Goal: Obtain resource: Download file/media

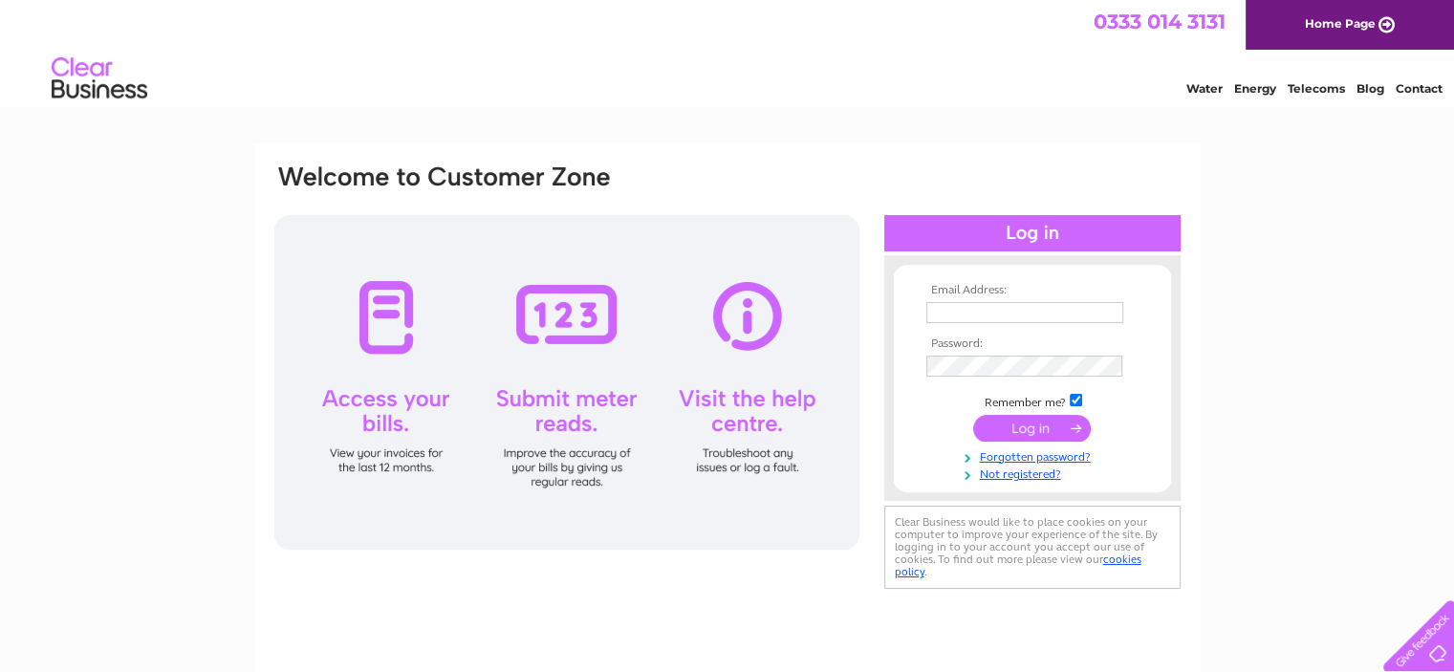
click at [947, 314] on input "text" at bounding box center [1024, 312] width 197 height 21
type input "[PERSON_NAME][EMAIL_ADDRESS][DOMAIN_NAME]"
click at [1072, 396] on input "checkbox" at bounding box center [1075, 402] width 12 height 12
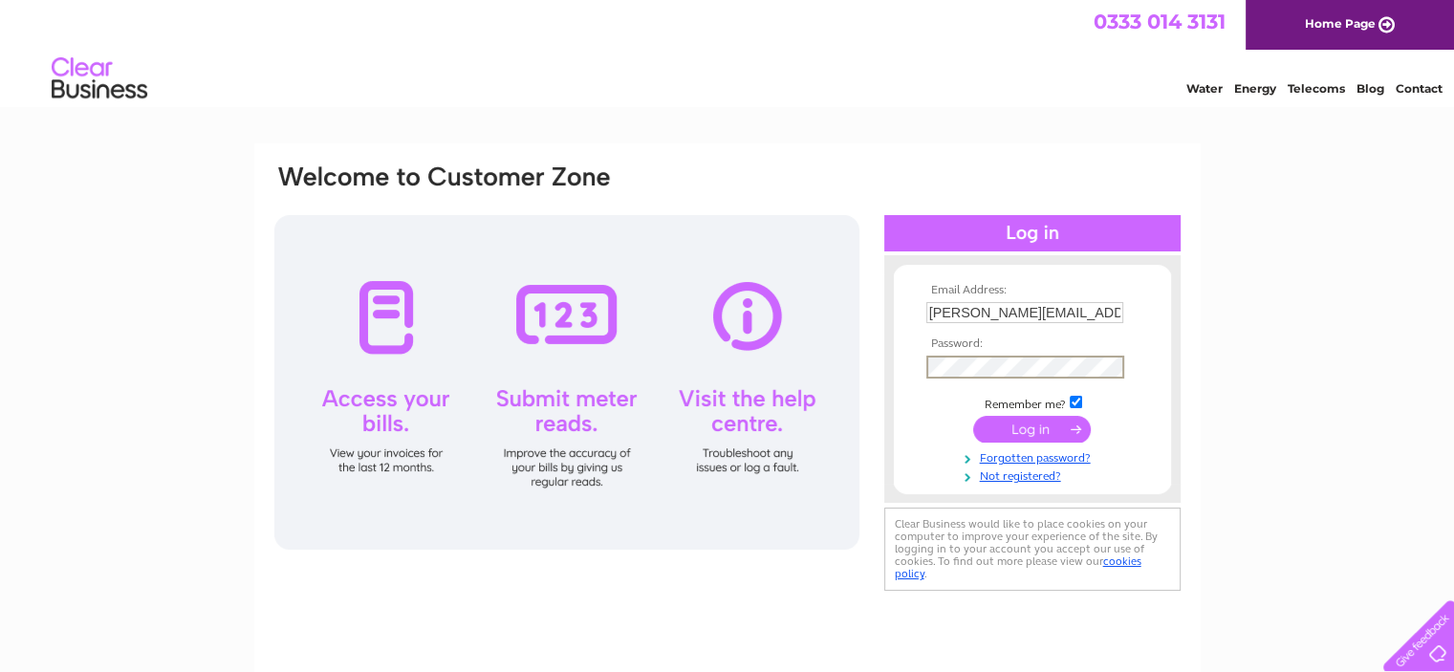
checkbox input "false"
click at [1040, 421] on input "submit" at bounding box center [1032, 428] width 118 height 27
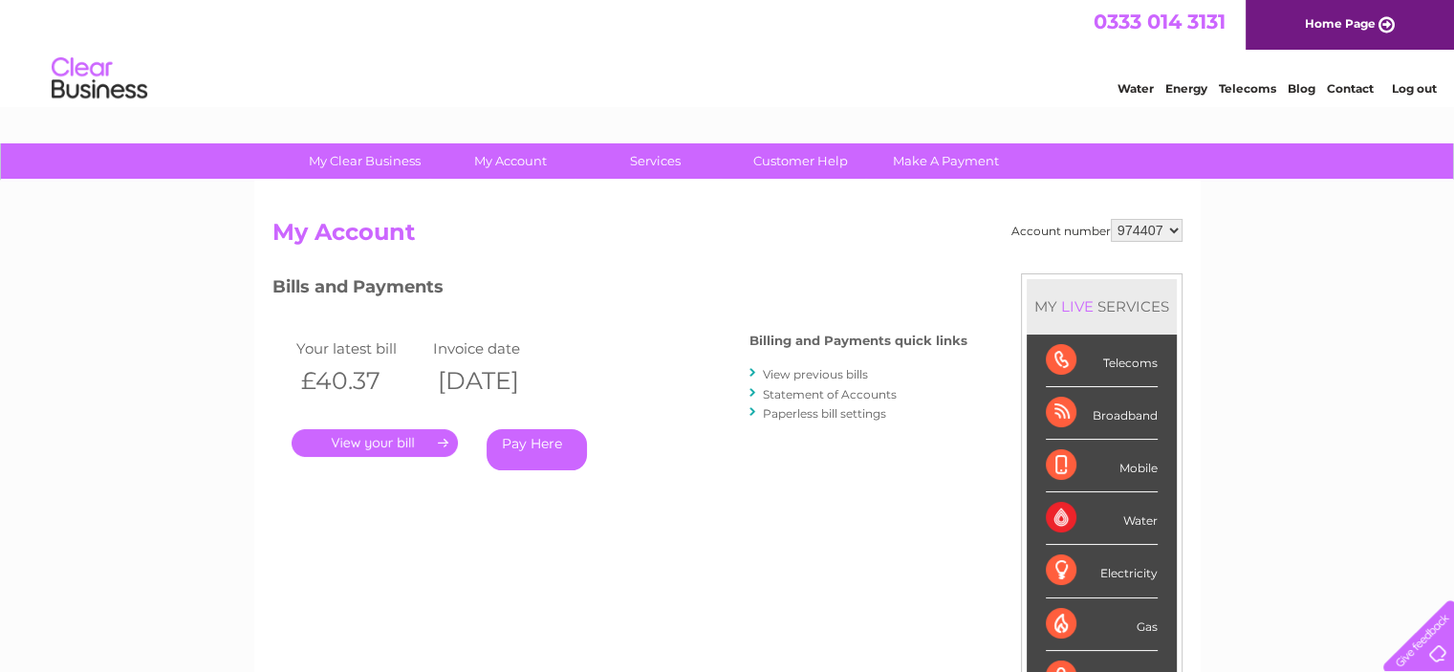
click at [397, 443] on link "." at bounding box center [375, 443] width 166 height 28
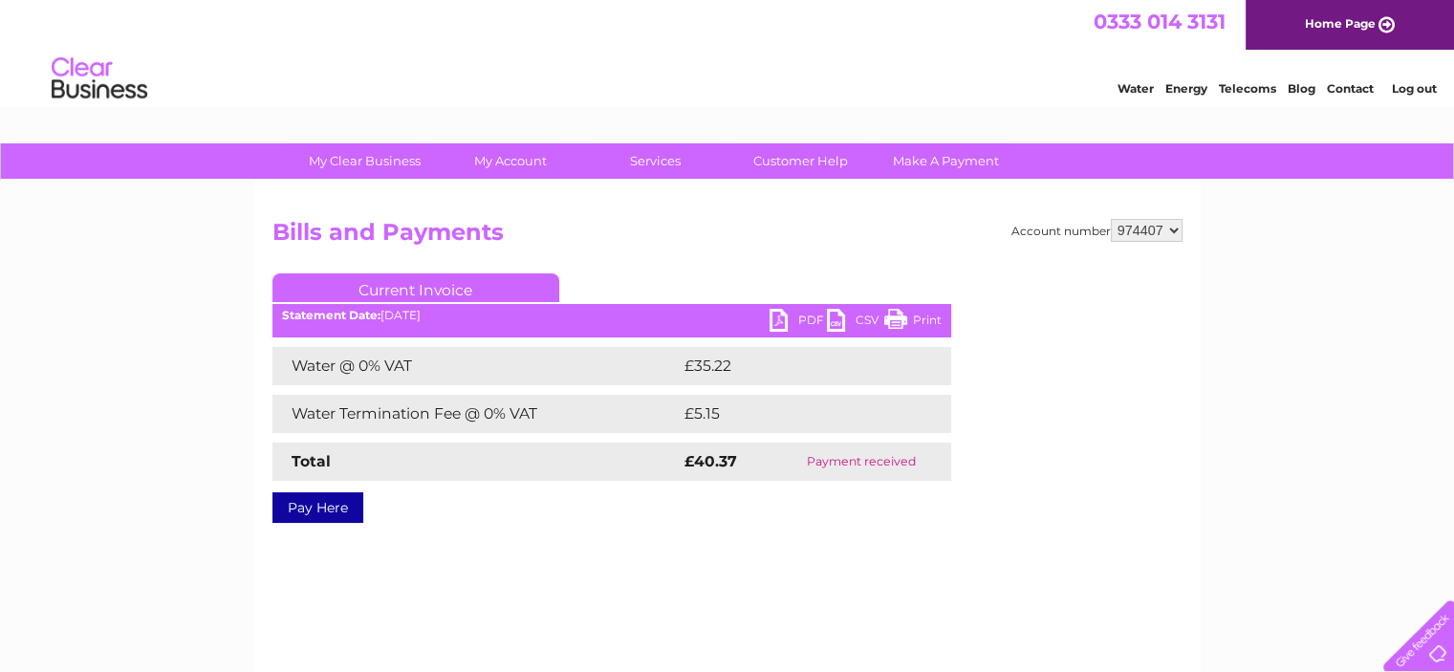
click at [780, 317] on link "PDF" at bounding box center [797, 323] width 57 height 28
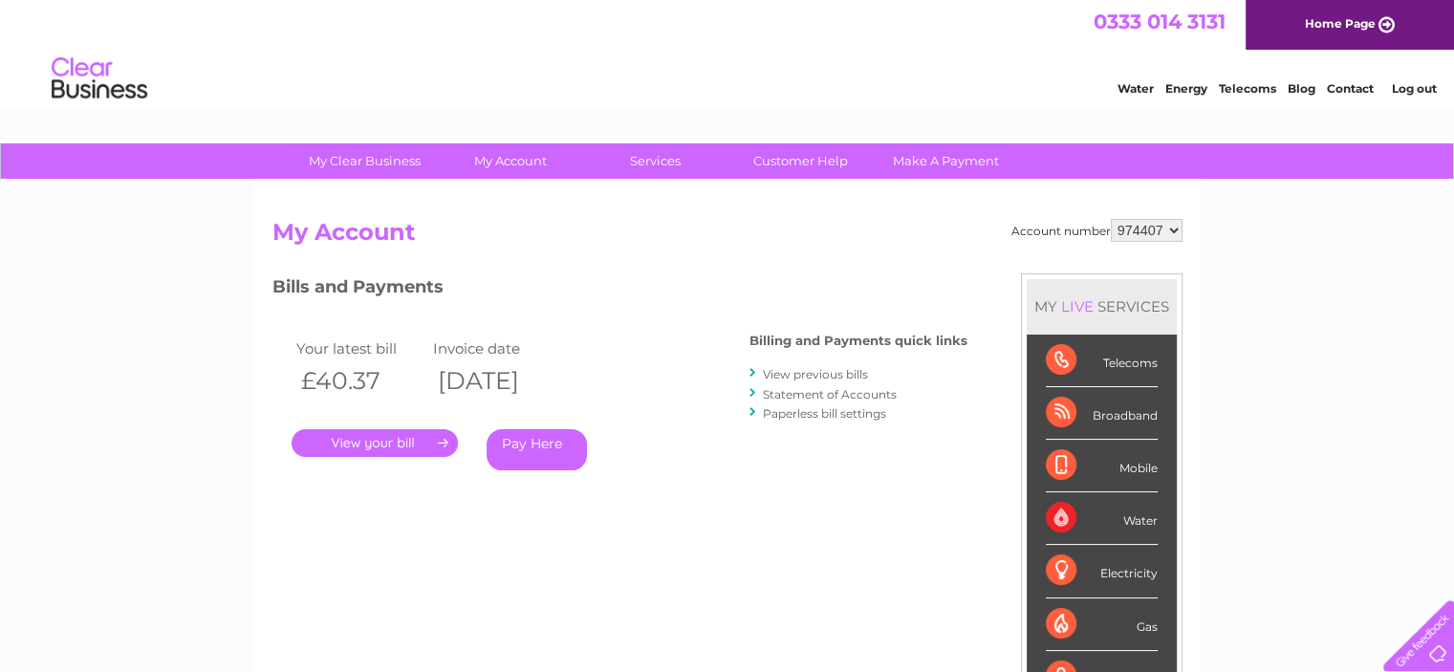
click at [776, 373] on link "View previous bills" at bounding box center [815, 374] width 105 height 14
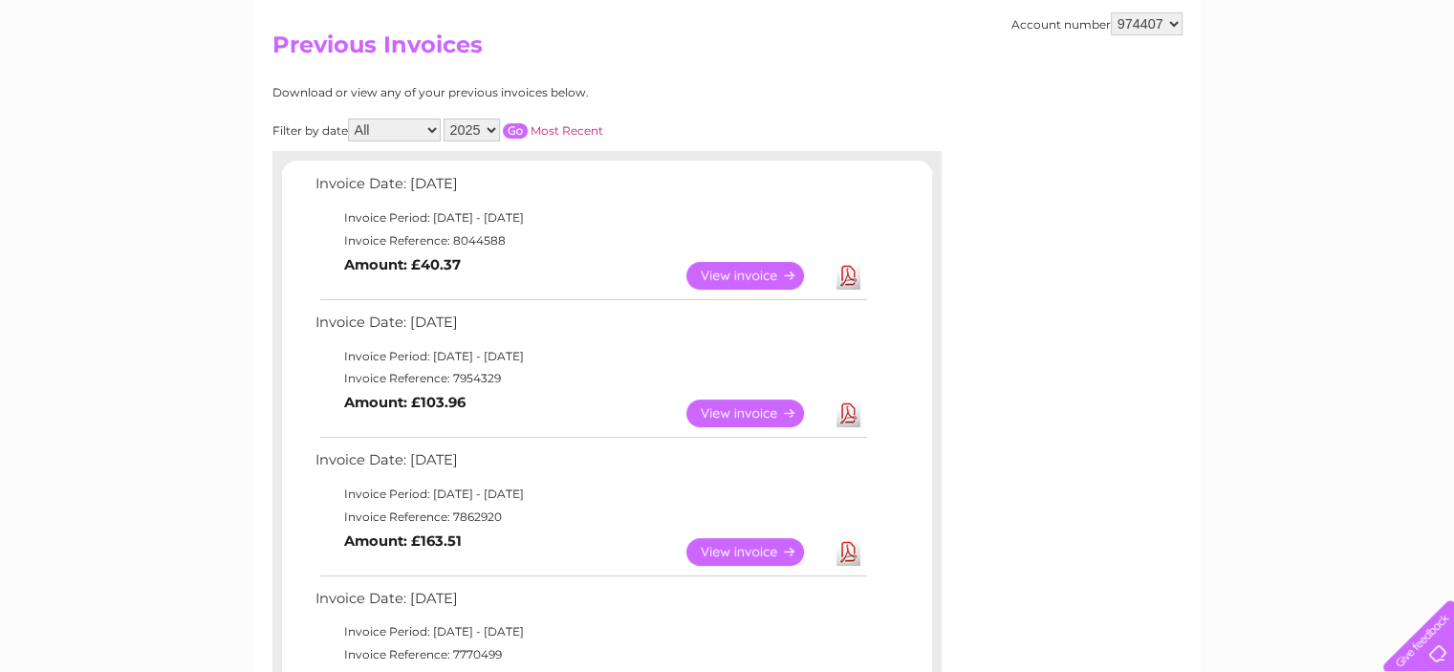
scroll to position [191, 0]
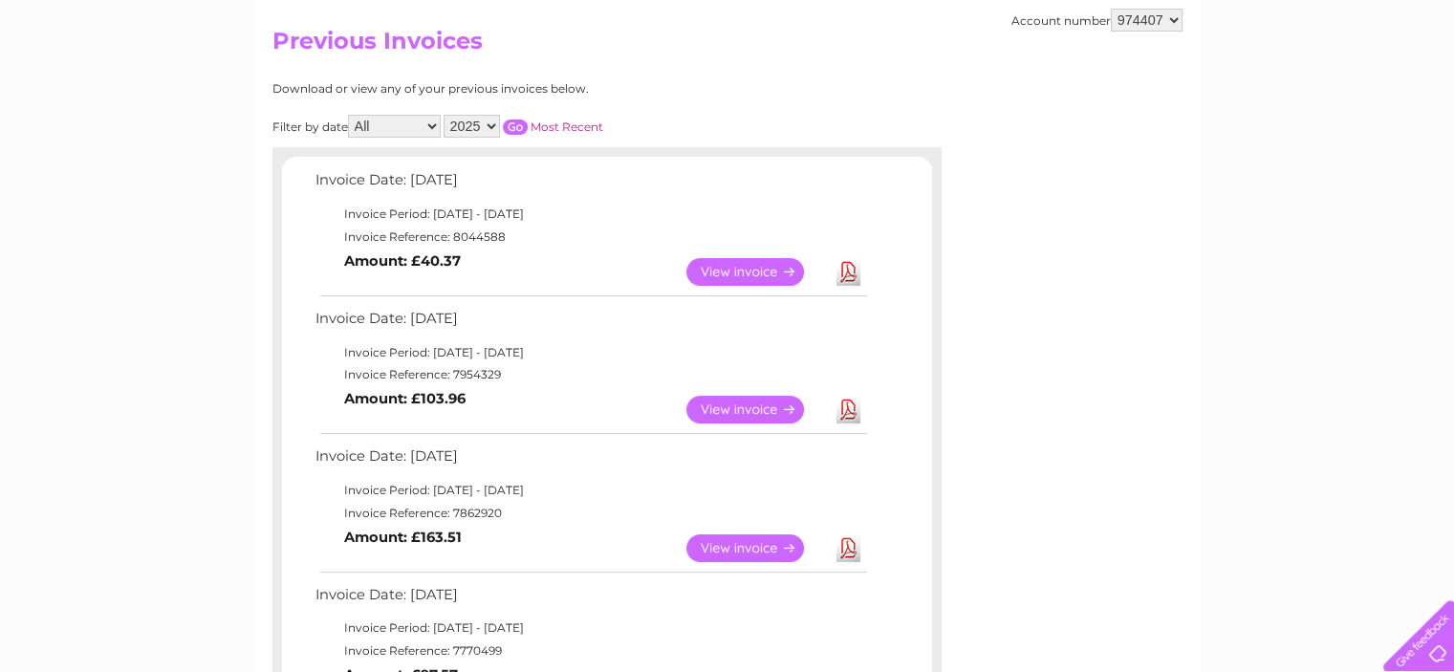
click at [757, 406] on link "View" at bounding box center [756, 410] width 140 height 28
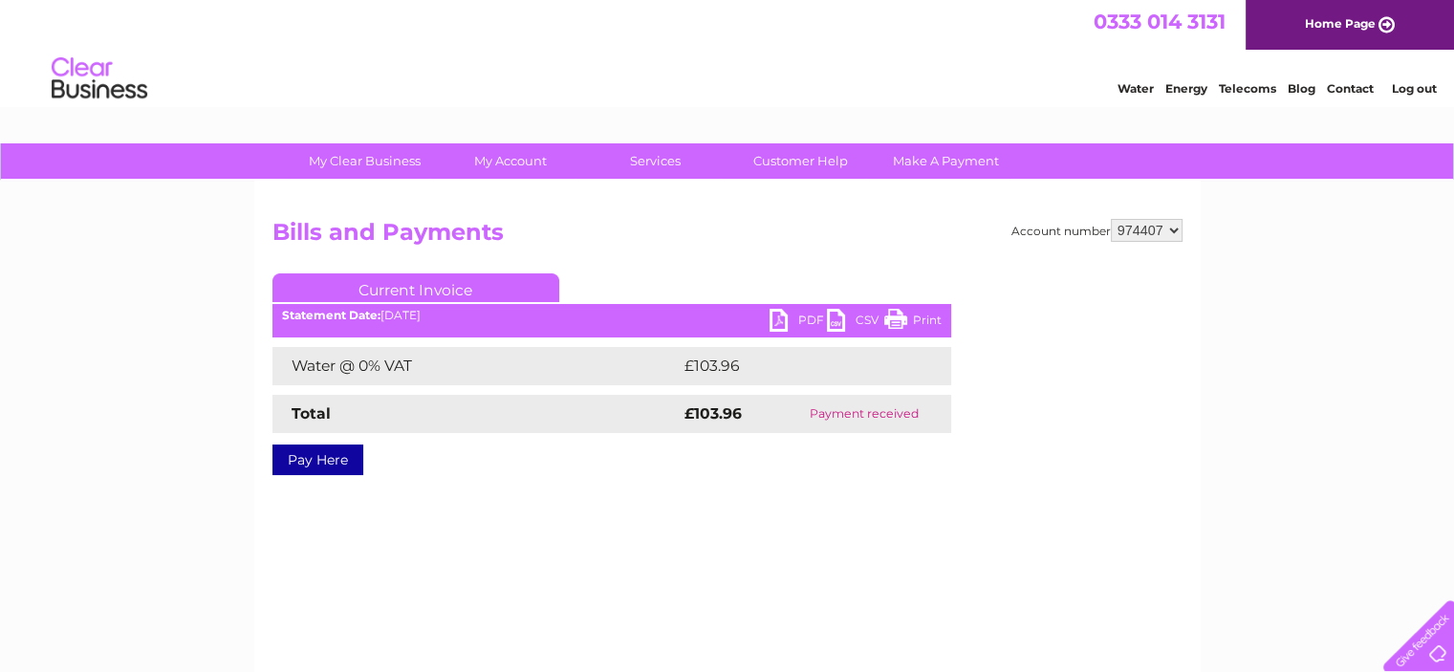
click at [788, 317] on link "PDF" at bounding box center [797, 323] width 57 height 28
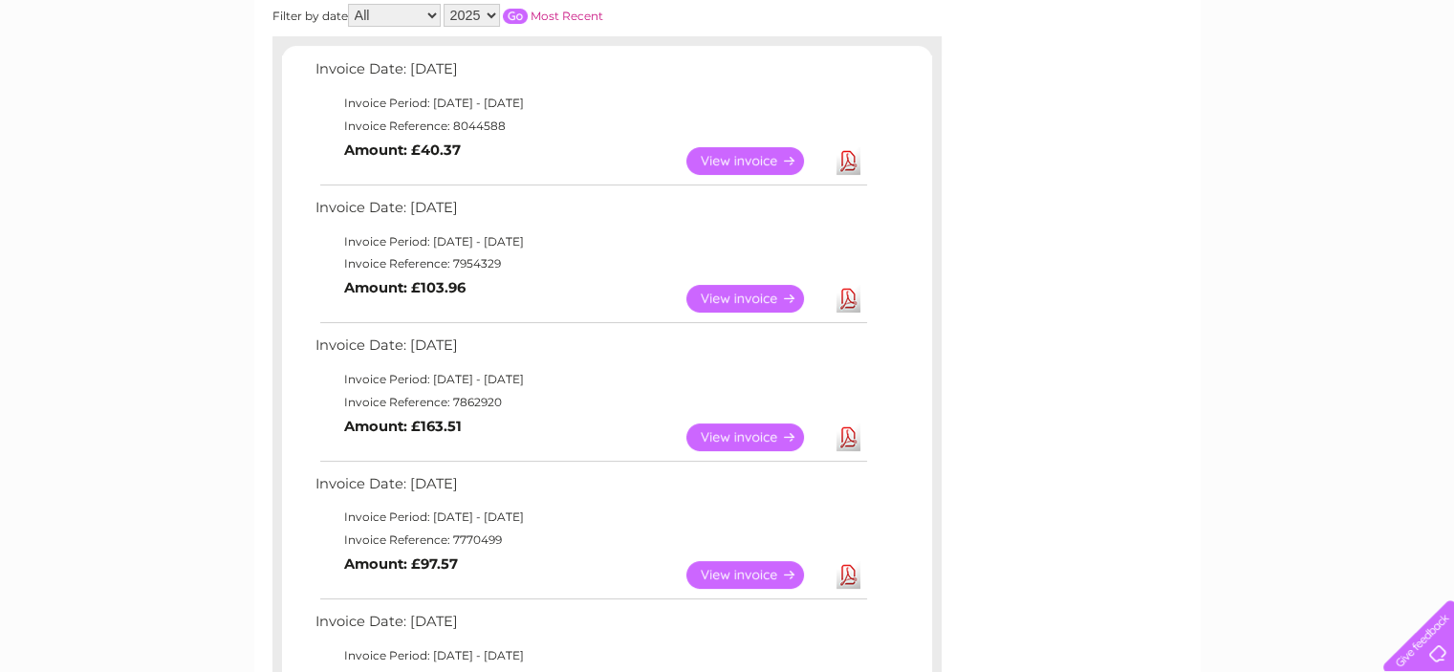
scroll to position [310, 0]
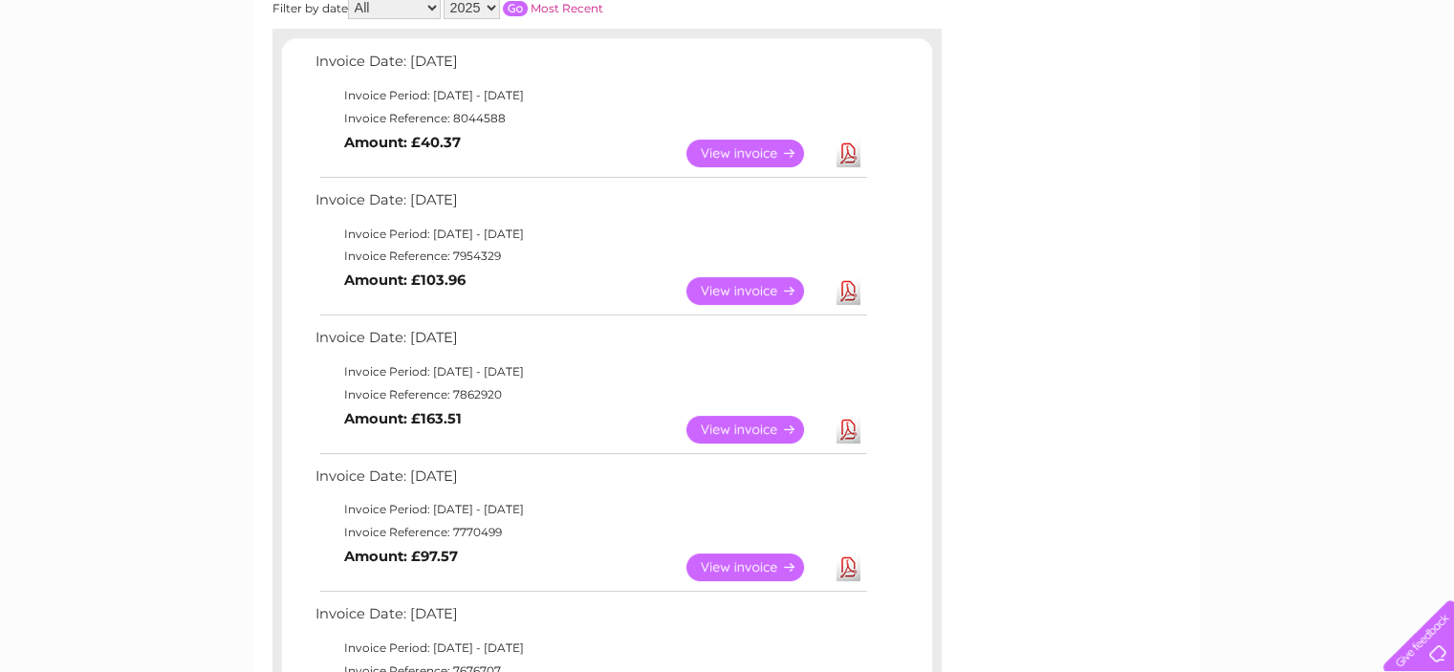
drag, startPoint x: 846, startPoint y: 425, endPoint x: 784, endPoint y: 427, distance: 62.2
click at [784, 427] on link "View" at bounding box center [756, 430] width 140 height 28
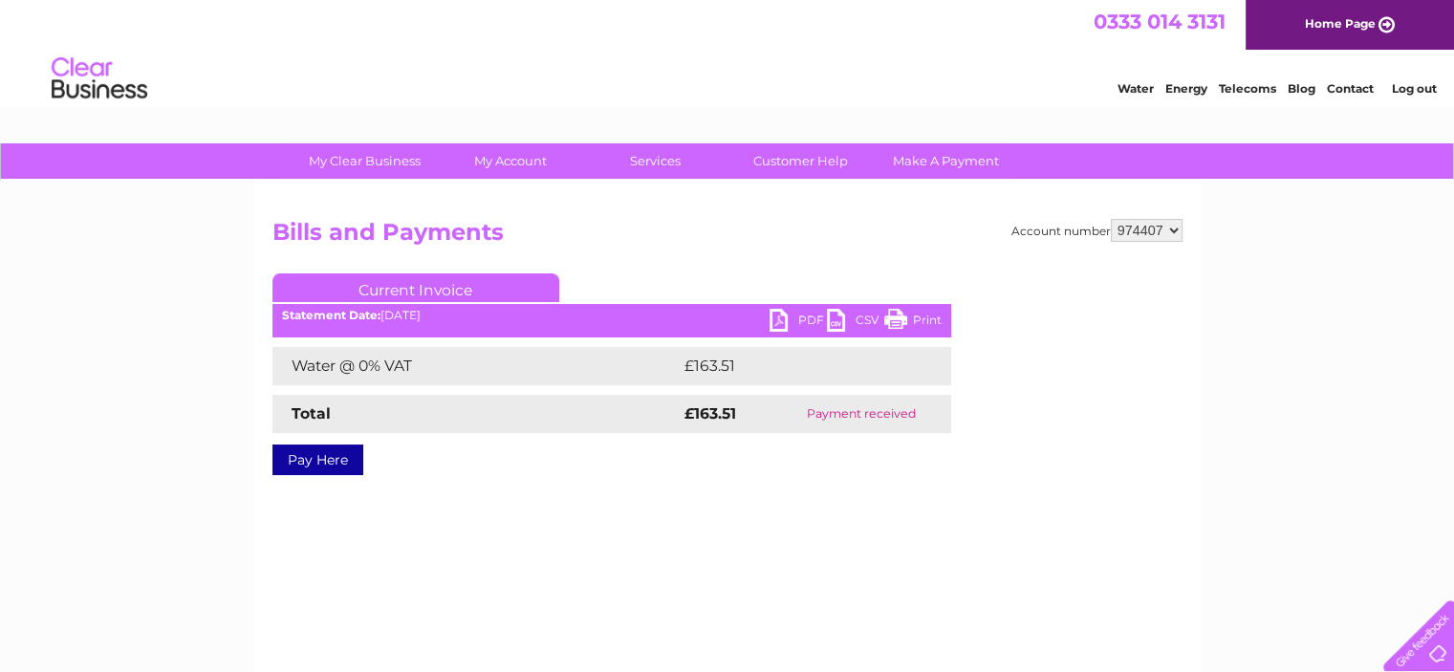
click at [840, 321] on link "CSV" at bounding box center [855, 323] width 57 height 28
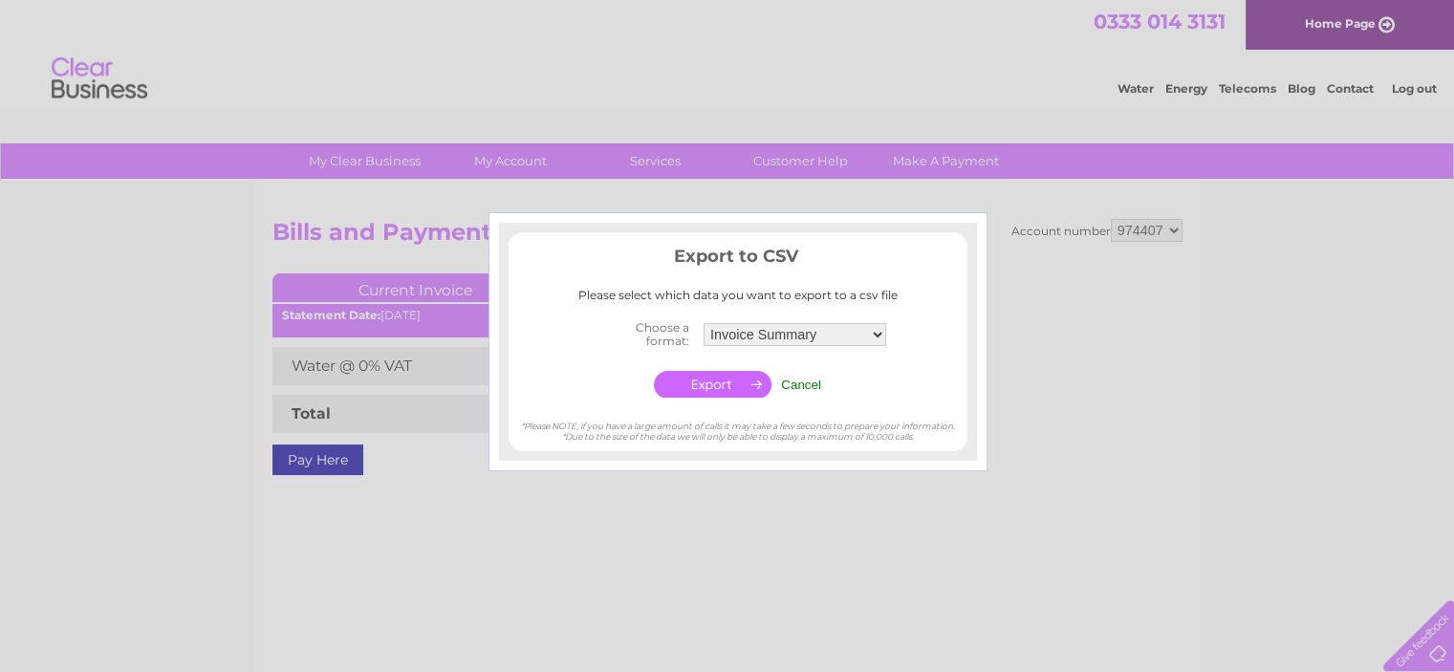
click at [775, 558] on div at bounding box center [727, 336] width 1454 height 672
click at [799, 380] on input "Cancel" at bounding box center [801, 385] width 40 height 14
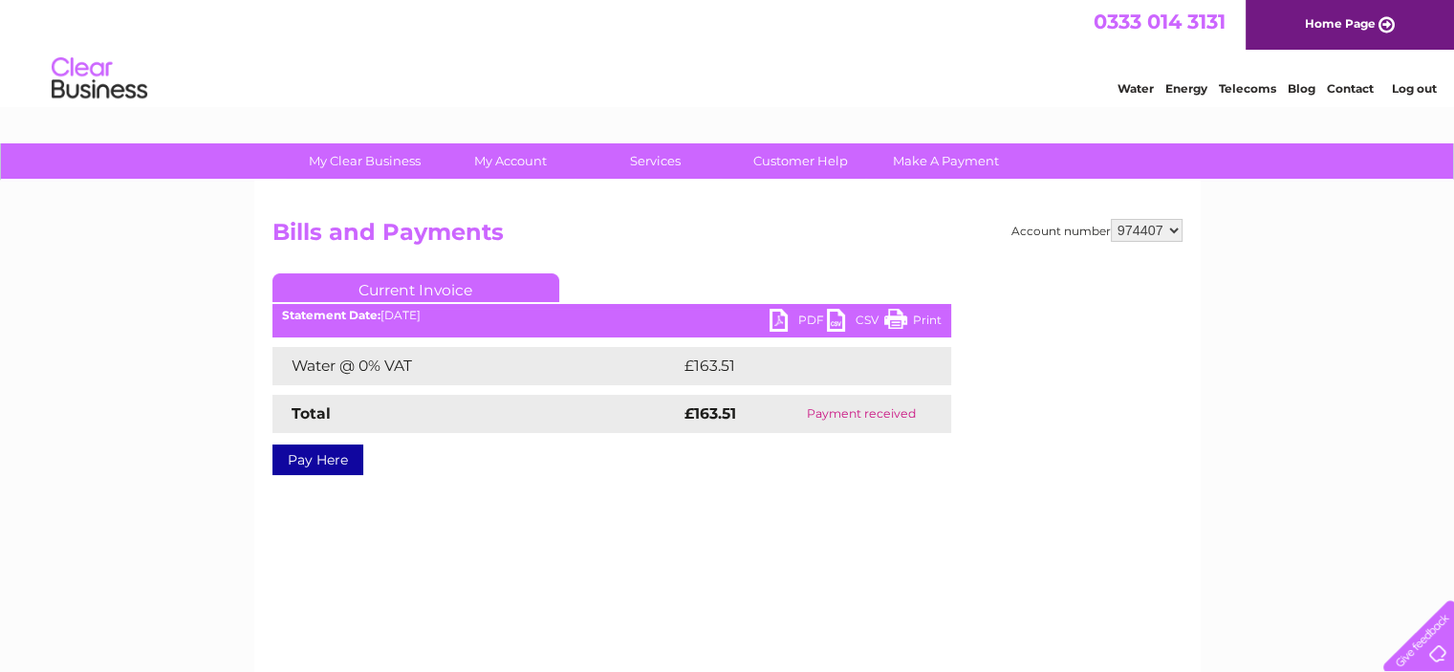
click at [772, 315] on link "PDF" at bounding box center [797, 323] width 57 height 28
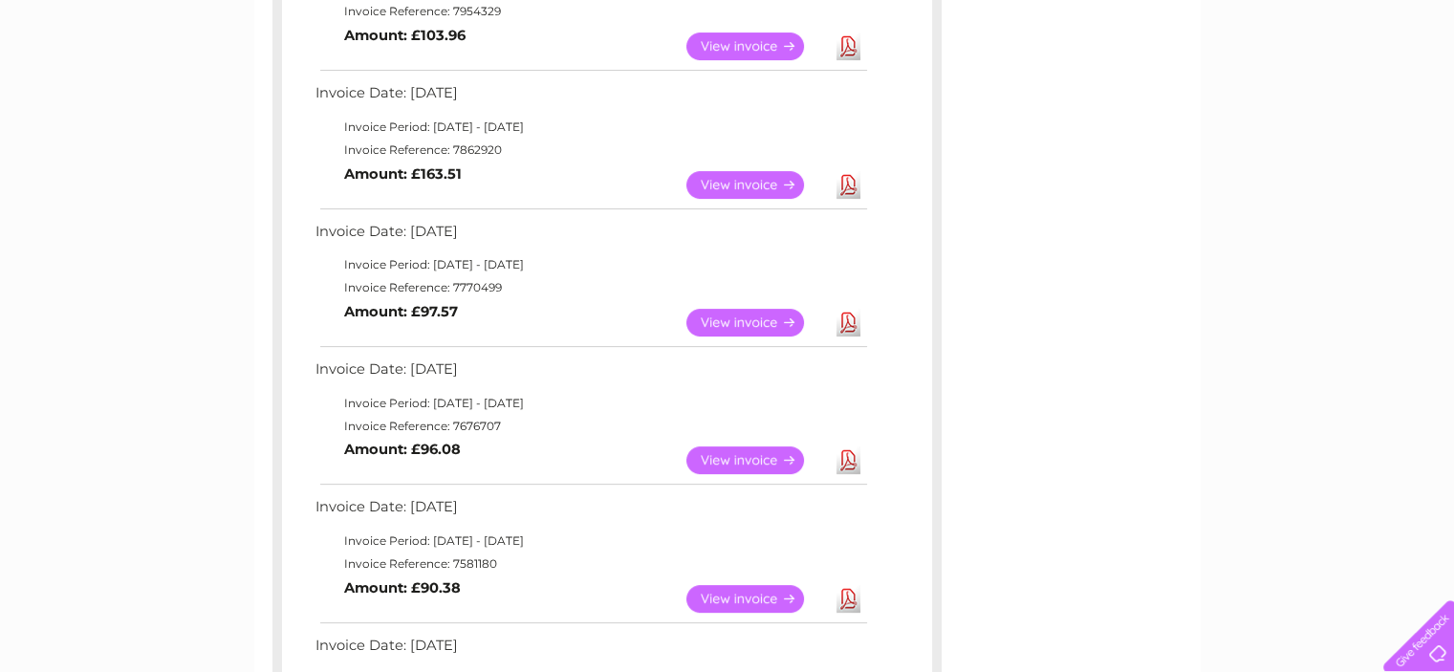
scroll to position [570, 0]
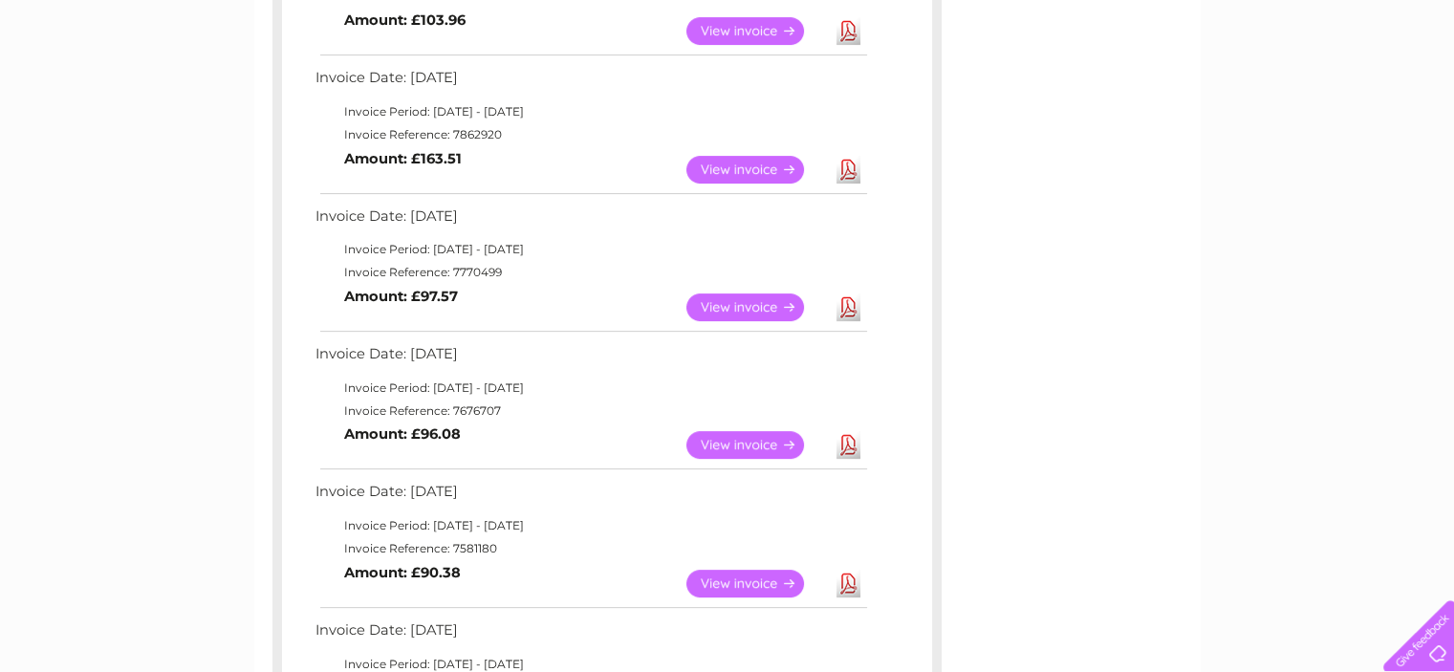
click at [733, 304] on link "View" at bounding box center [756, 307] width 140 height 28
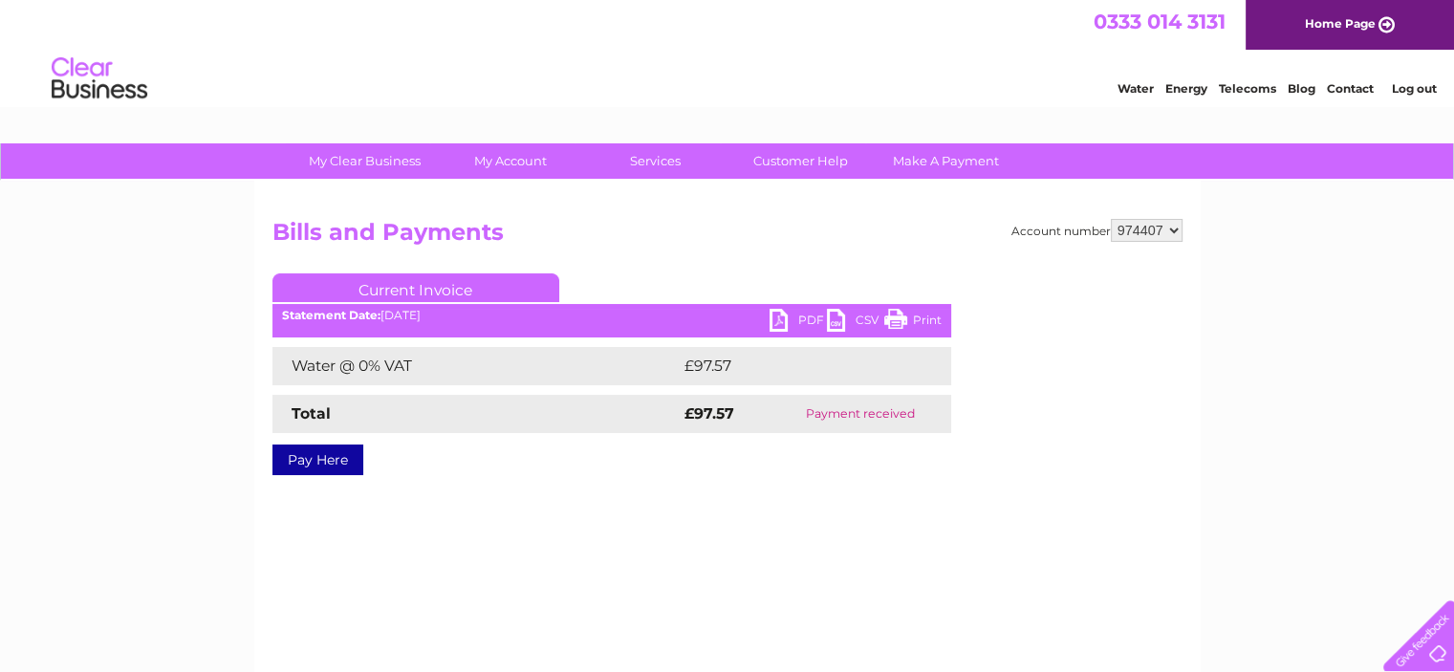
click at [782, 317] on link "PDF" at bounding box center [797, 323] width 57 height 28
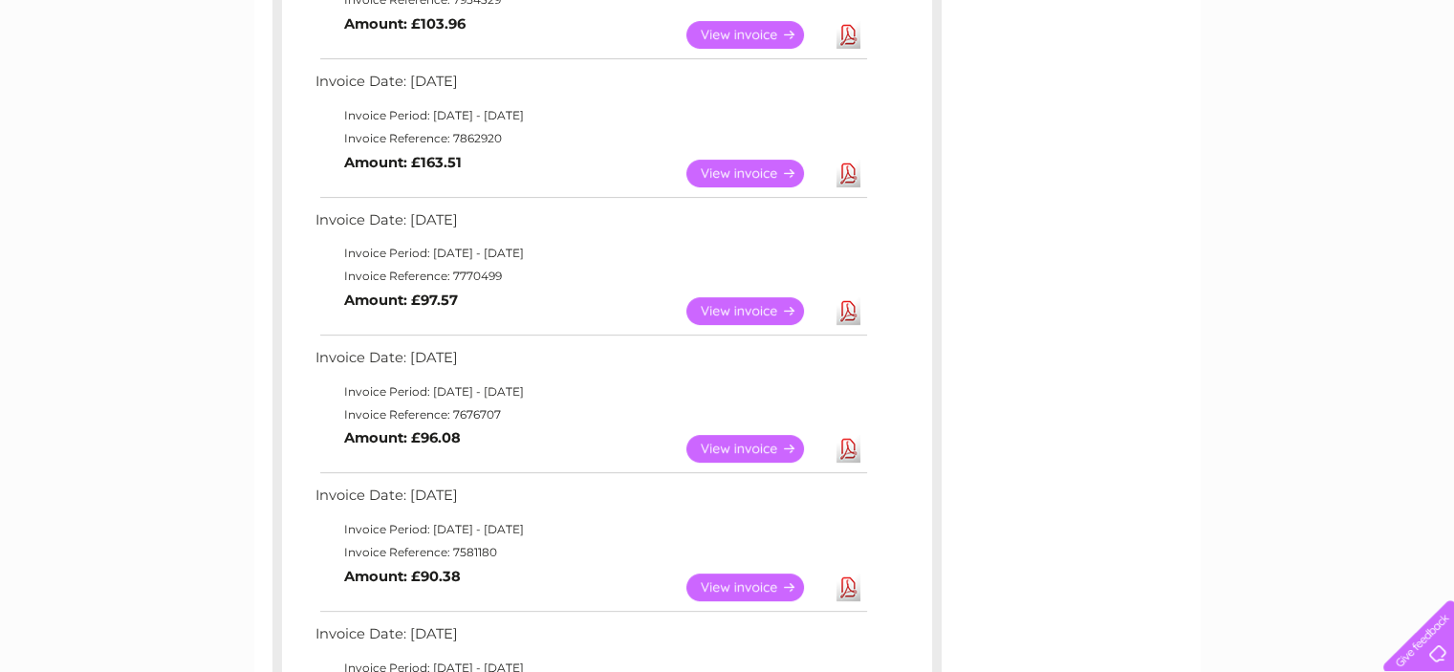
click at [734, 443] on link "View" at bounding box center [756, 449] width 140 height 28
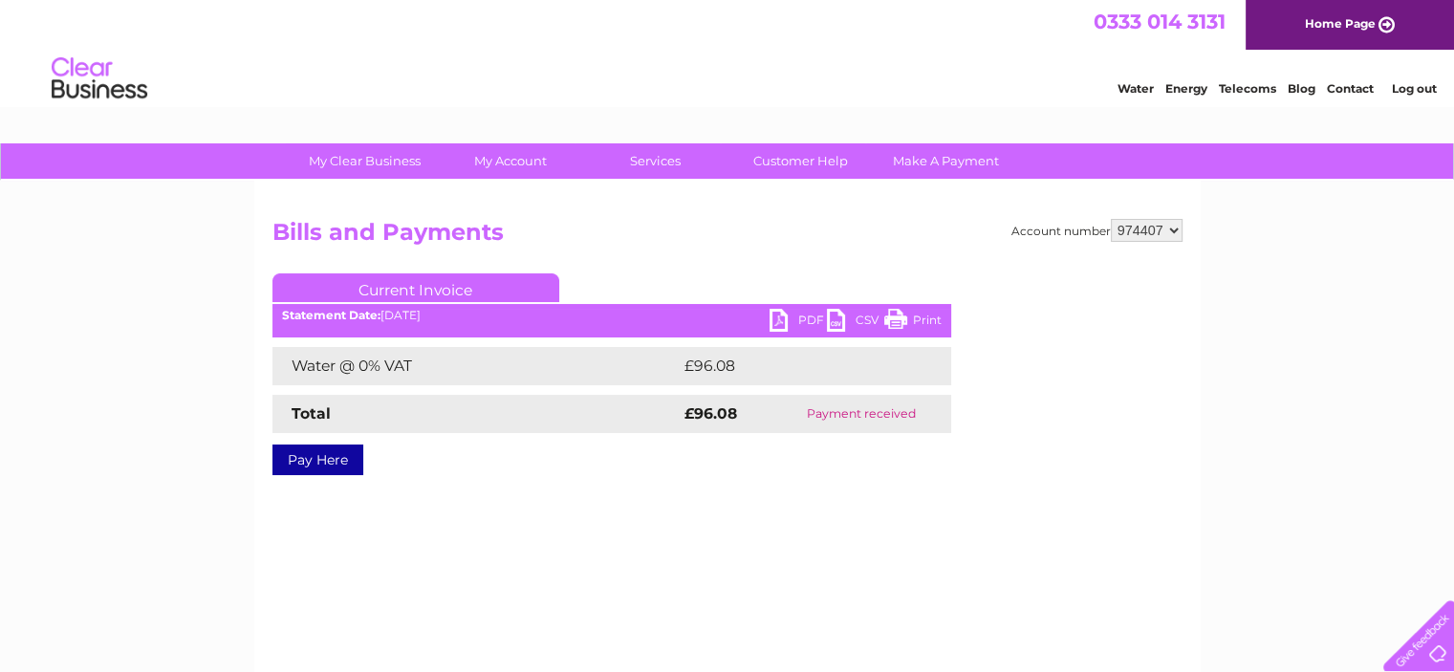
click at [776, 318] on link "PDF" at bounding box center [797, 323] width 57 height 28
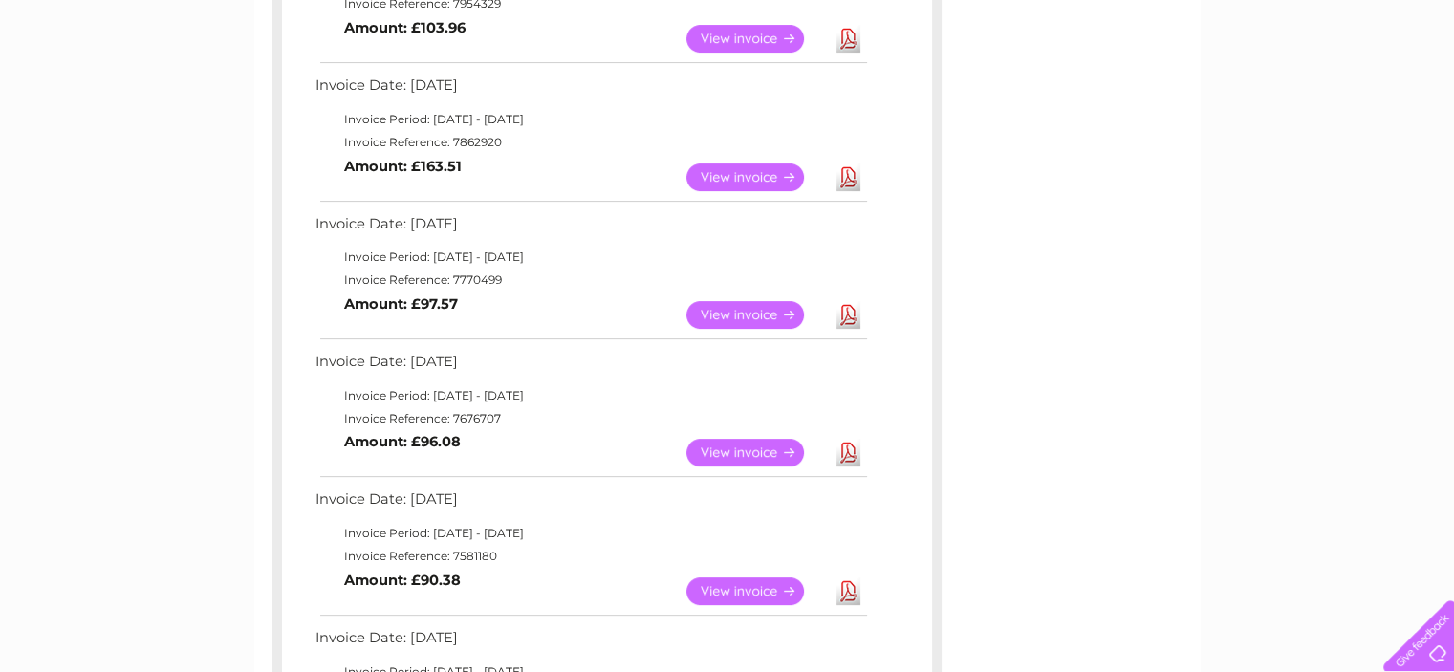
click at [745, 584] on link "View" at bounding box center [756, 591] width 140 height 28
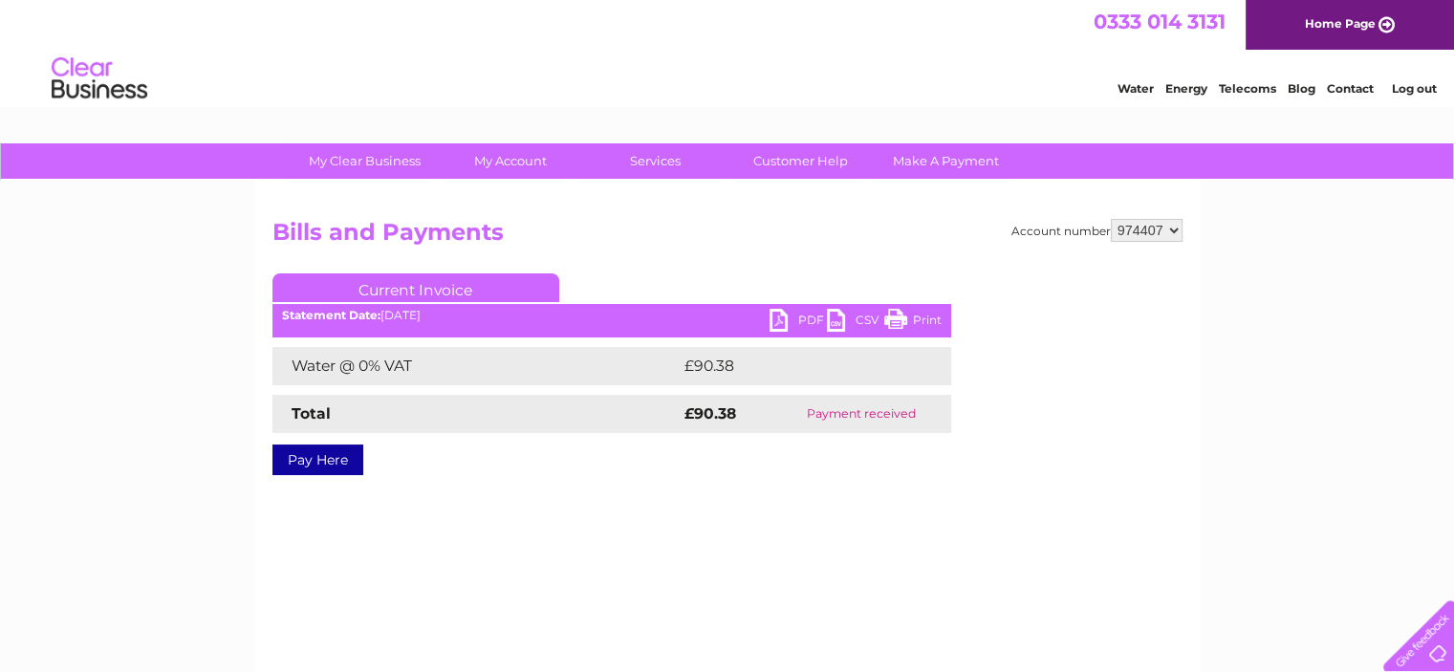
click at [805, 318] on link "PDF" at bounding box center [797, 323] width 57 height 28
click at [780, 321] on link "PDF" at bounding box center [797, 323] width 57 height 28
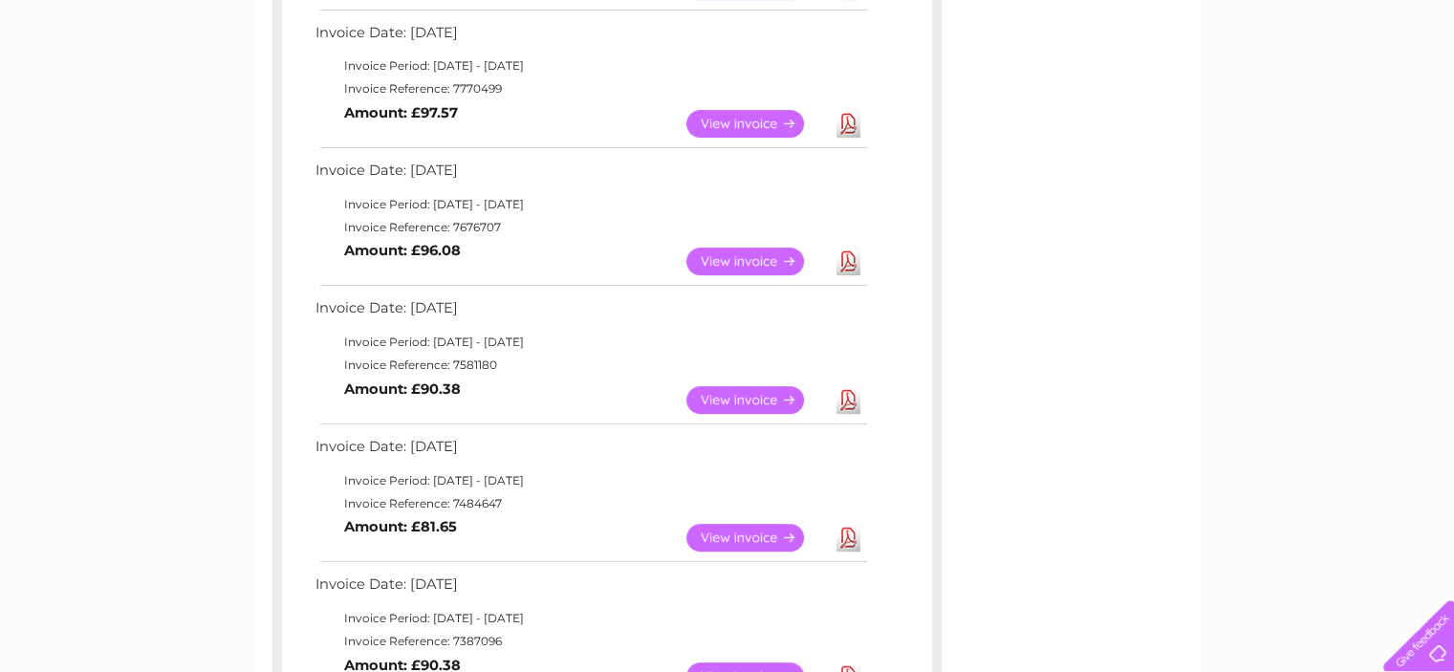
scroll to position [772, 0]
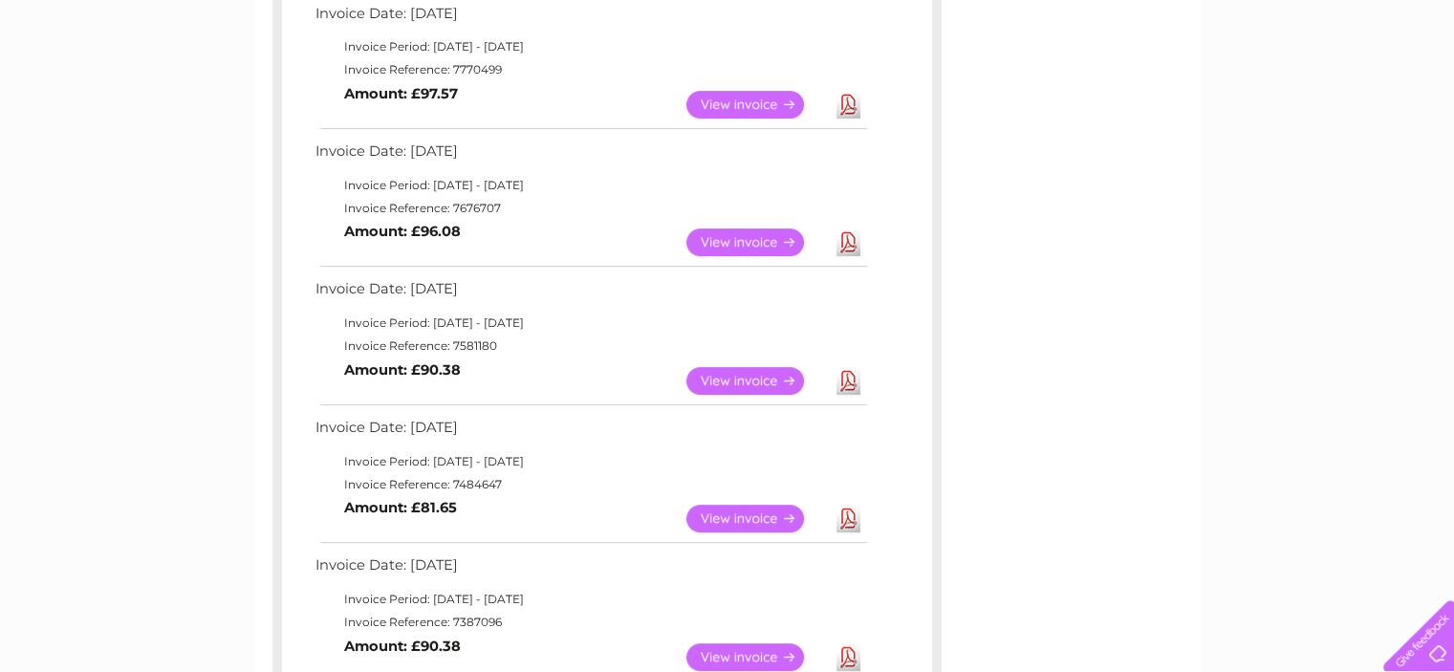
click at [743, 512] on link "View" at bounding box center [756, 519] width 140 height 28
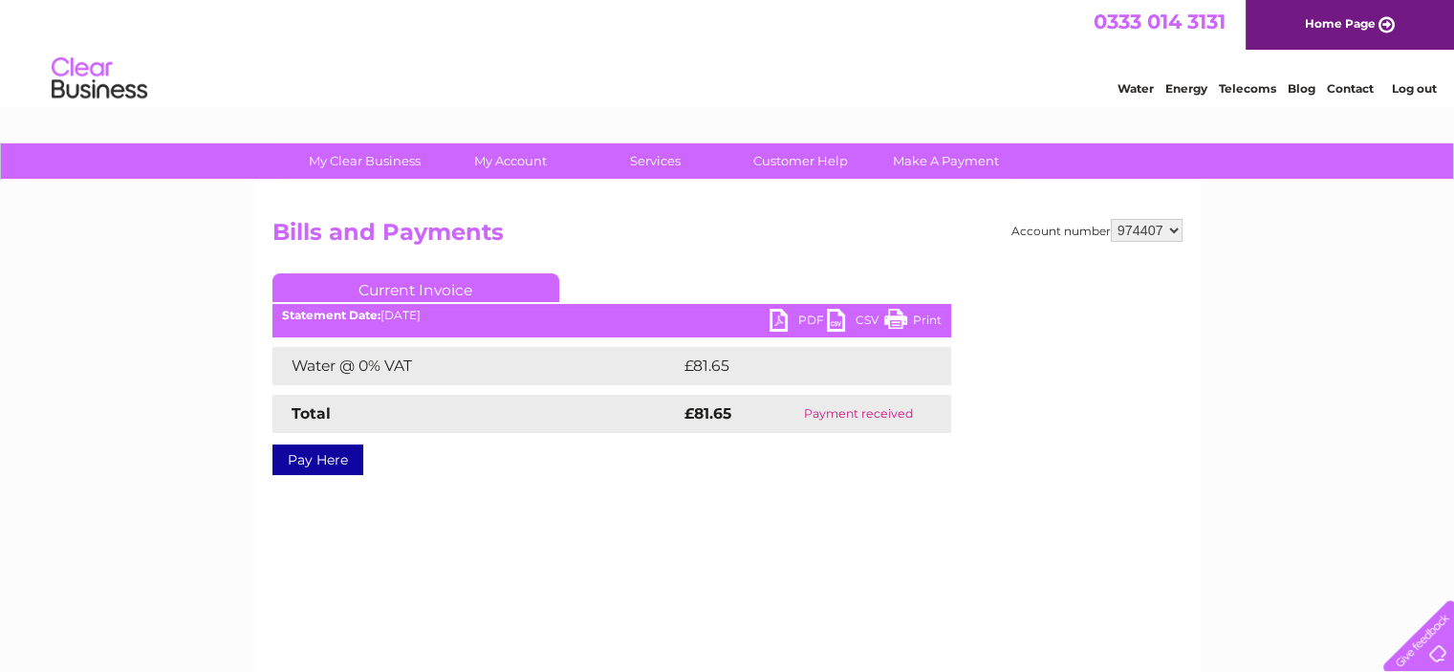
click at [782, 318] on link "PDF" at bounding box center [797, 323] width 57 height 28
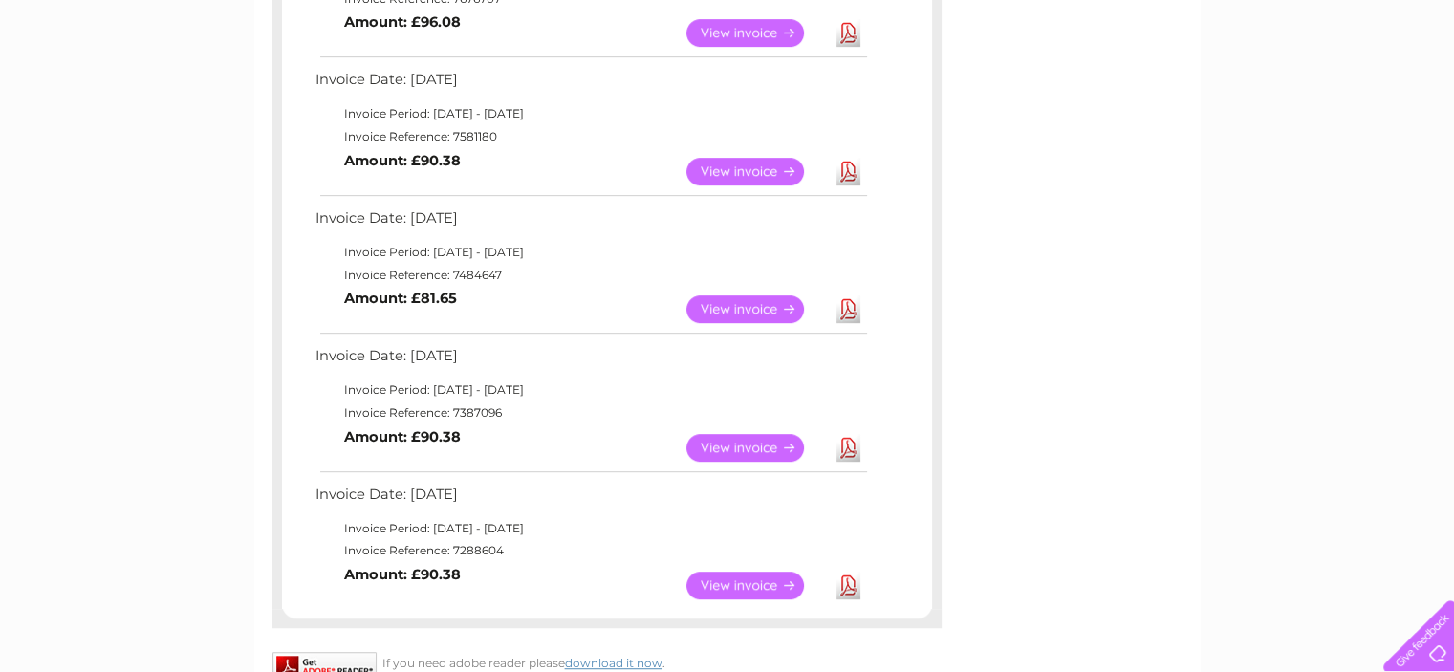
scroll to position [983, 0]
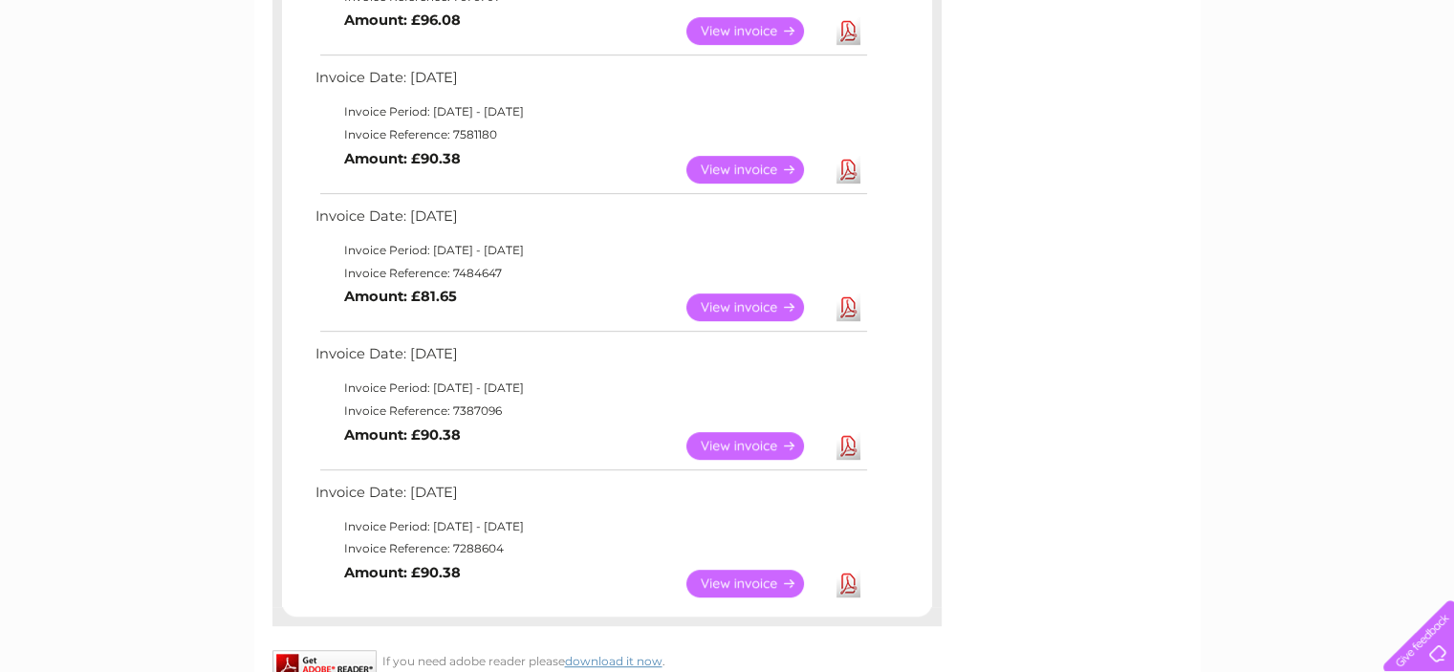
click at [724, 440] on link "View" at bounding box center [756, 446] width 140 height 28
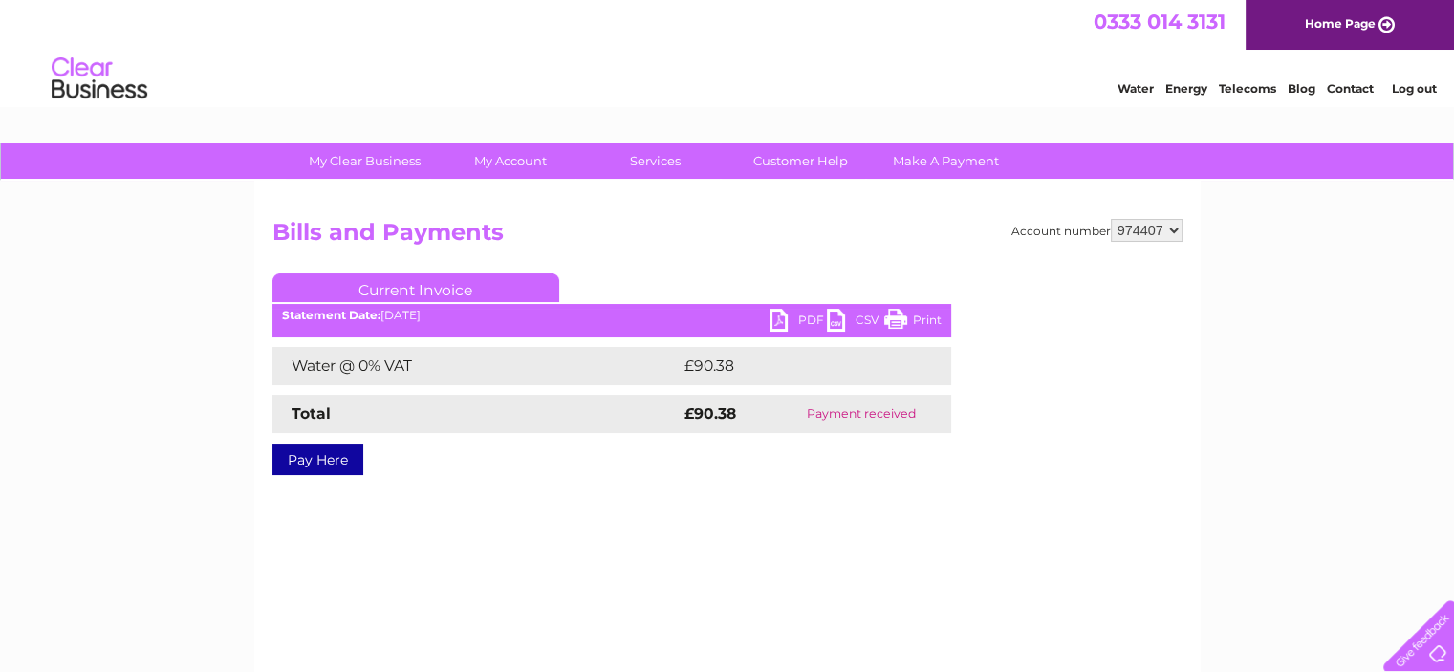
click at [809, 316] on link "PDF" at bounding box center [797, 323] width 57 height 28
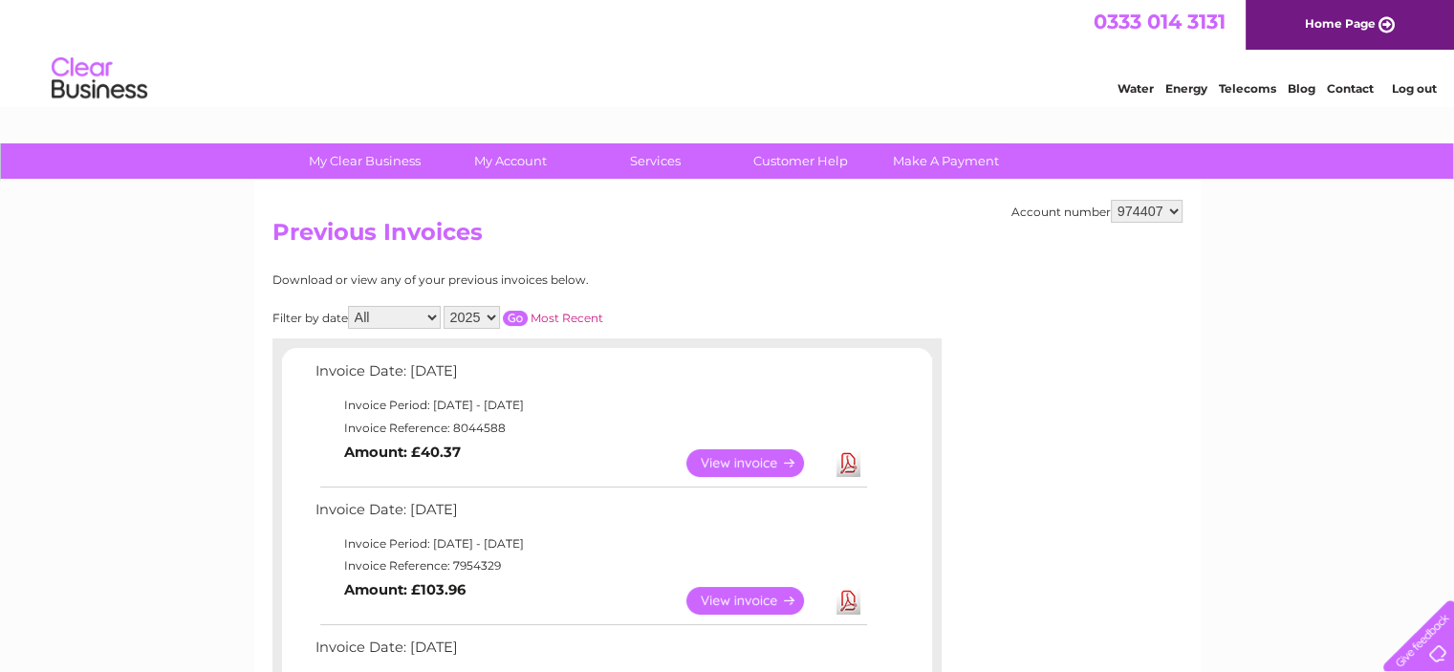
click at [491, 314] on select "2025 2024 2023 2022" at bounding box center [471, 317] width 56 height 23
select select "2024"
click at [445, 306] on select "2025 2024 2023 2022" at bounding box center [471, 317] width 56 height 23
click at [512, 315] on input "button" at bounding box center [515, 318] width 25 height 15
click at [732, 458] on link "View" at bounding box center [756, 463] width 140 height 28
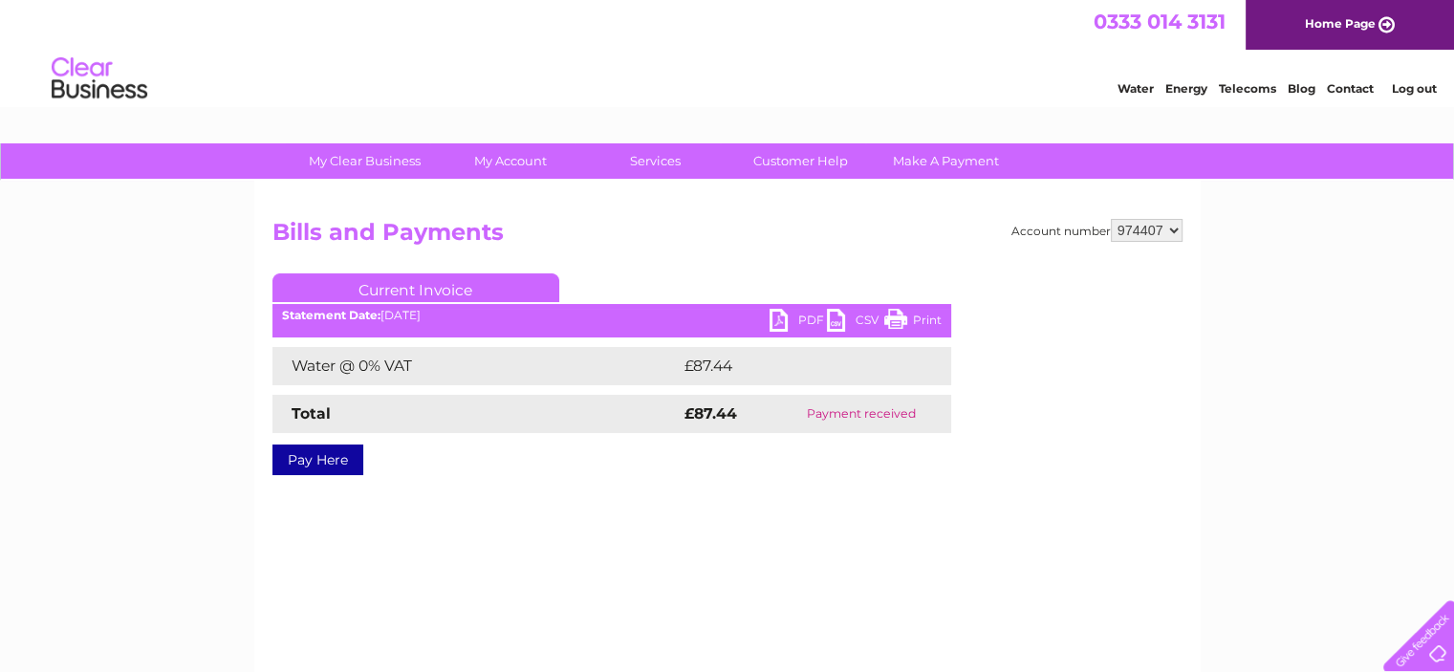
click at [788, 314] on link "PDF" at bounding box center [797, 323] width 57 height 28
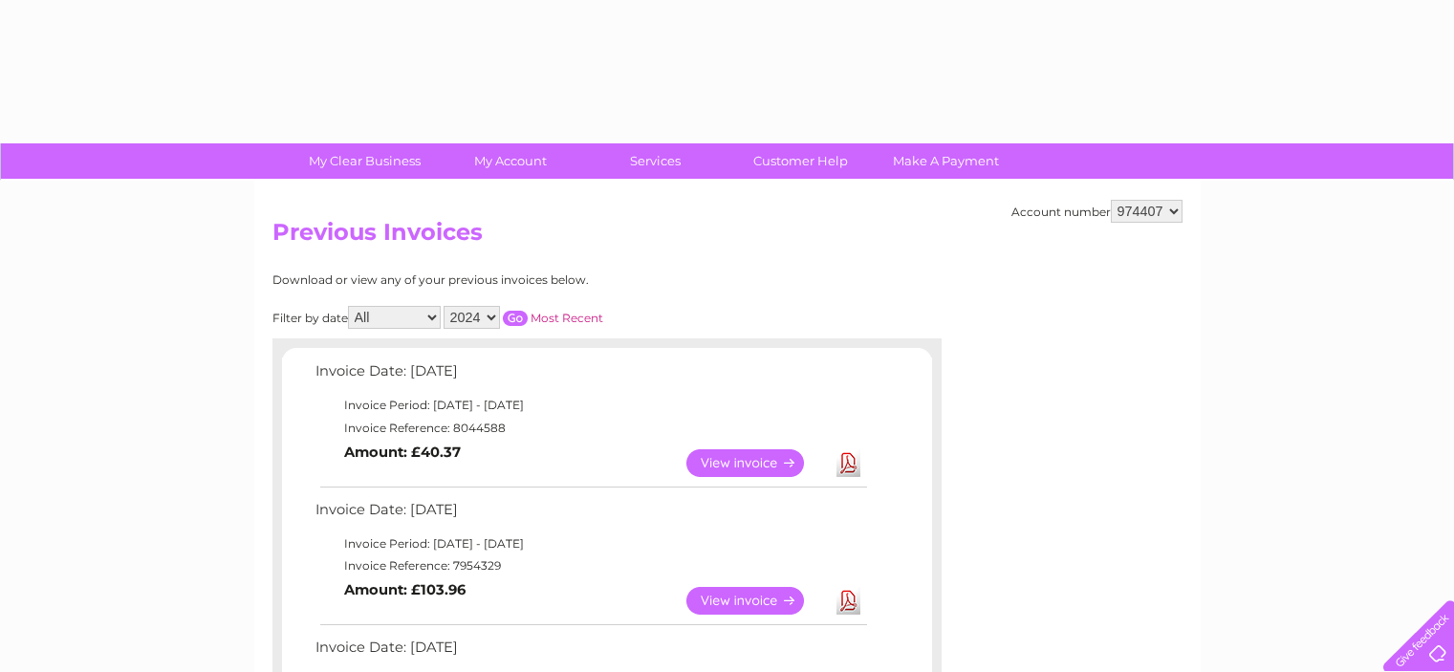
select select "2024"
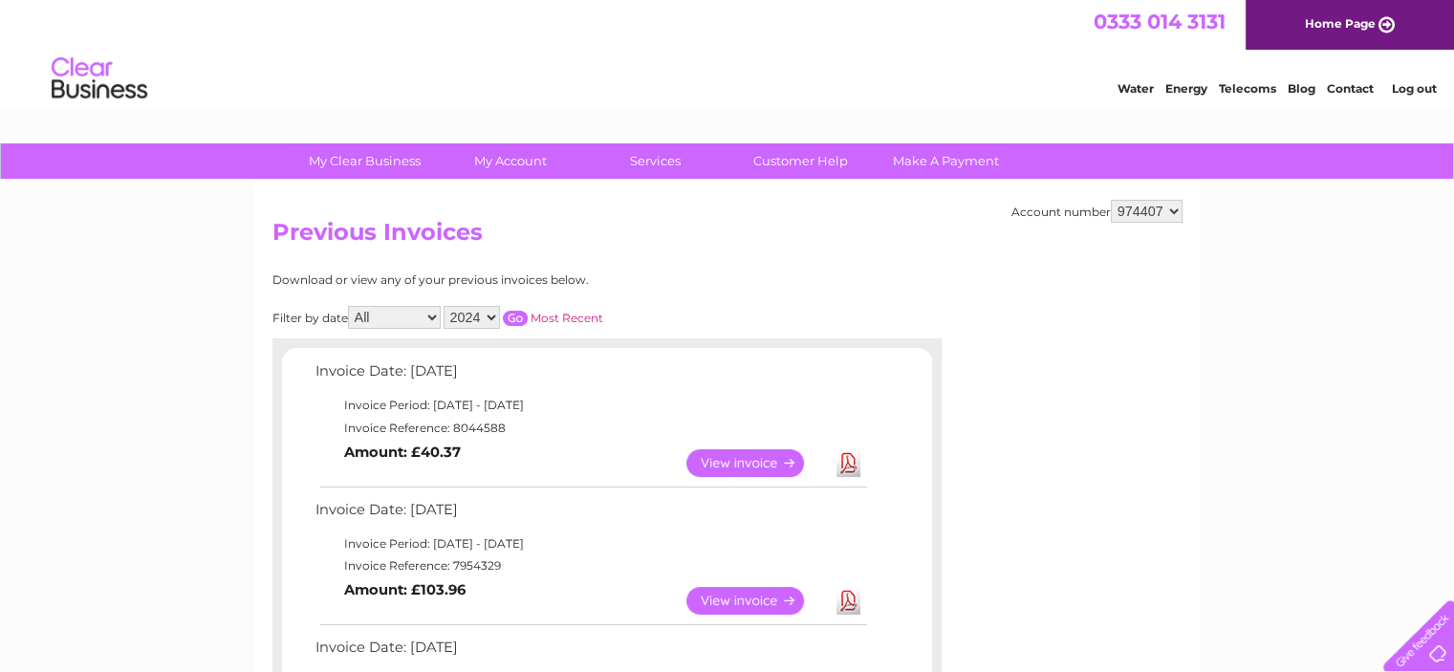
click at [515, 315] on input "button" at bounding box center [515, 318] width 25 height 15
click at [748, 596] on link "View" at bounding box center [756, 601] width 140 height 28
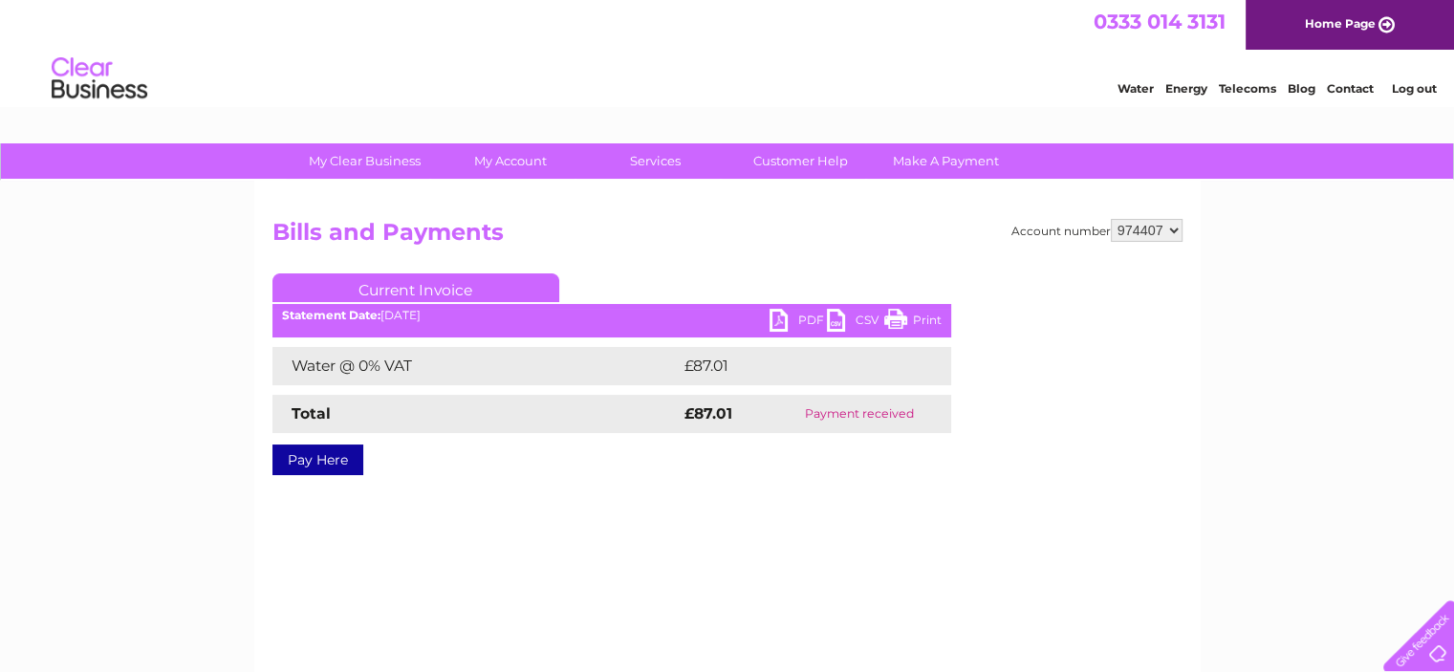
click at [803, 320] on link "PDF" at bounding box center [797, 323] width 57 height 28
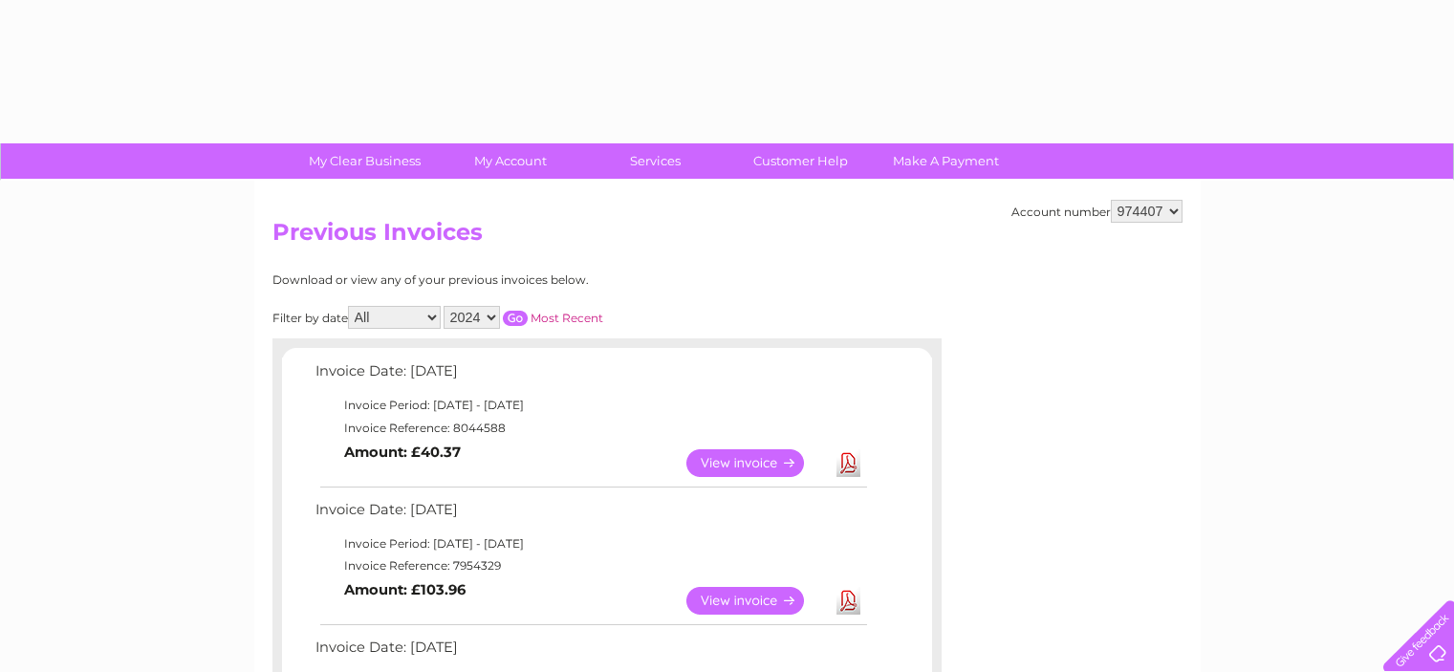
select select "2024"
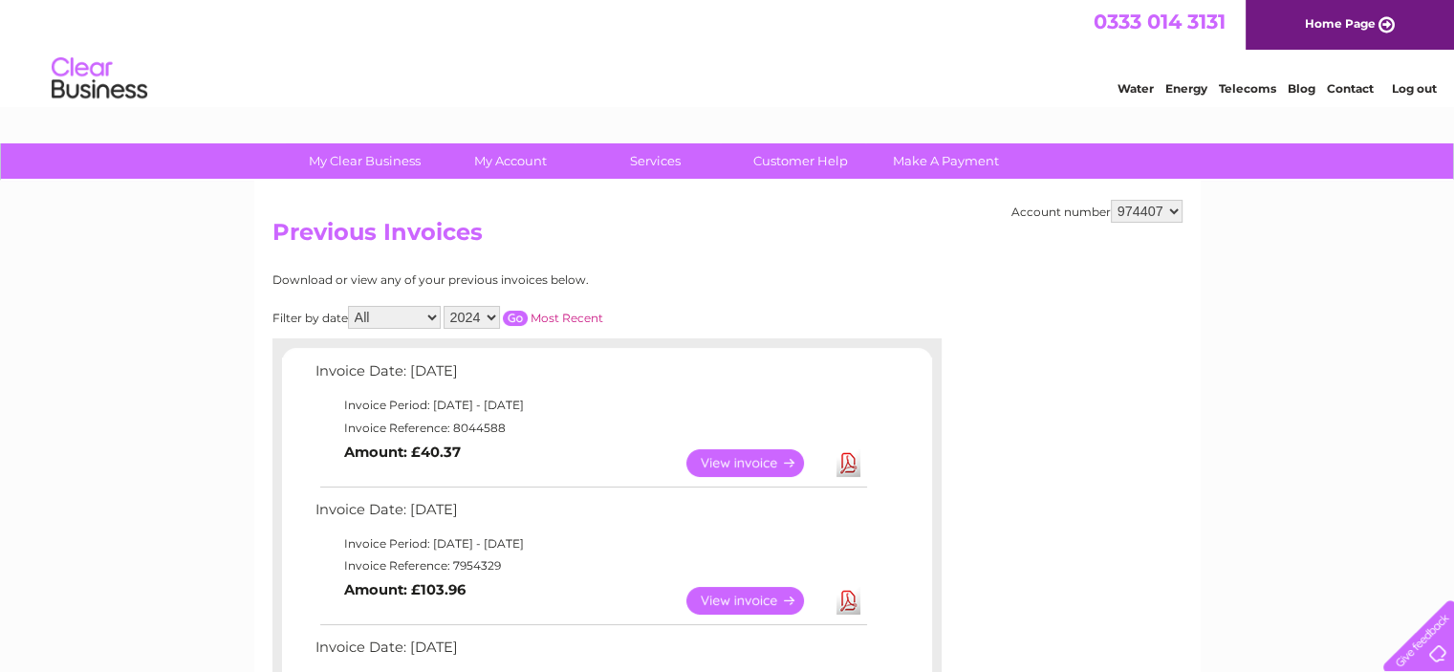
drag, startPoint x: 512, startPoint y: 314, endPoint x: 521, endPoint y: 320, distance: 10.3
click at [512, 316] on input "button" at bounding box center [515, 318] width 25 height 15
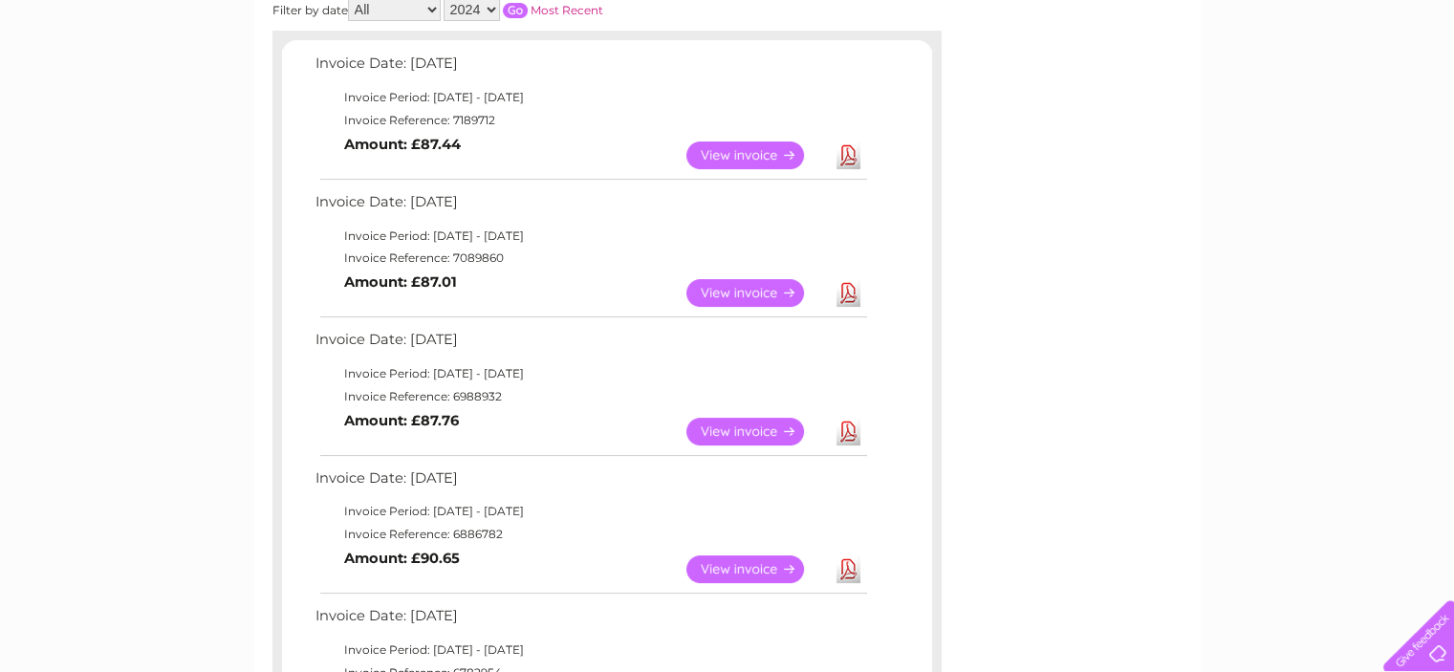
scroll to position [335, 0]
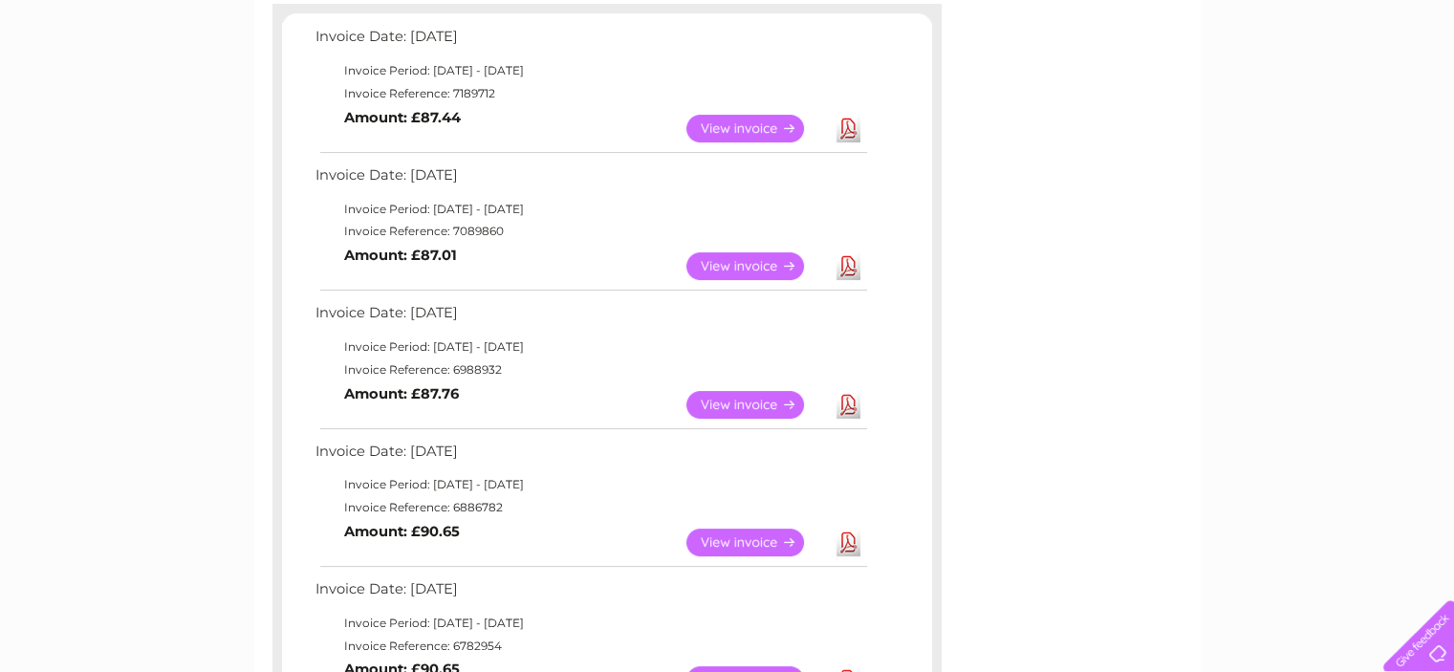
click at [723, 402] on link "View" at bounding box center [756, 405] width 140 height 28
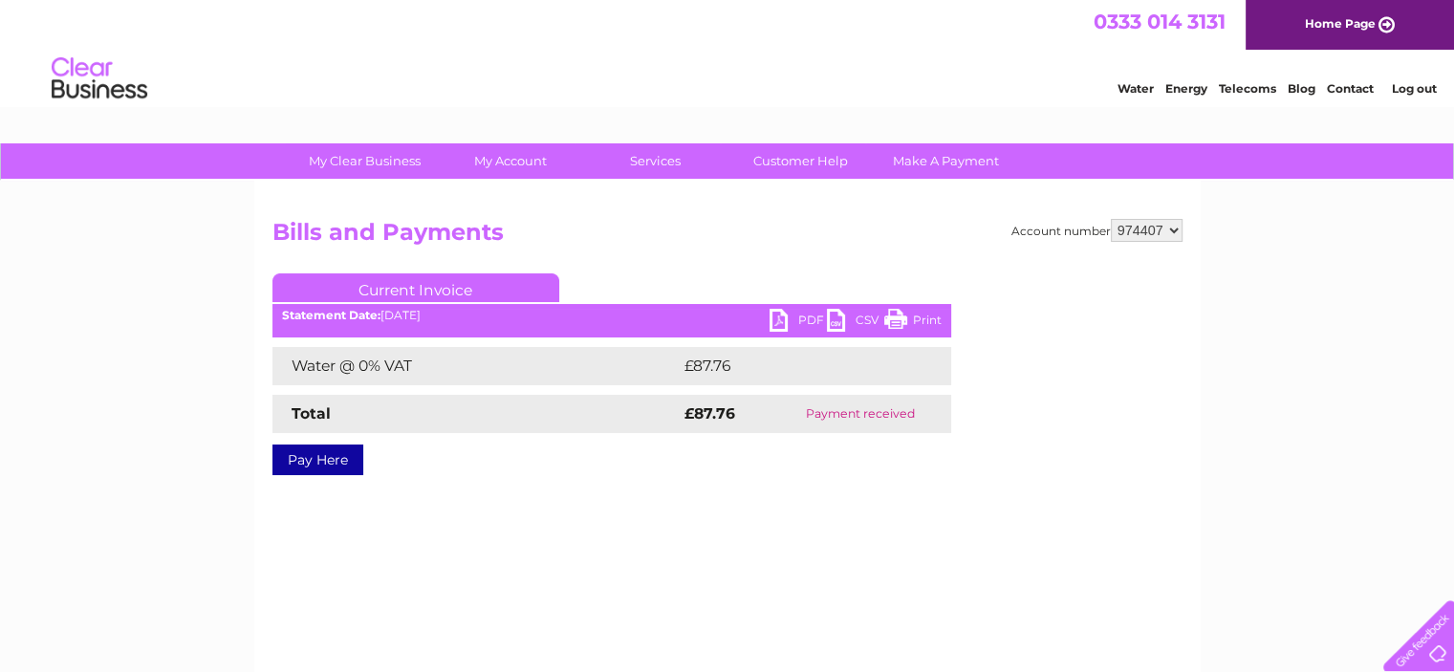
click at [787, 317] on link "PDF" at bounding box center [797, 323] width 57 height 28
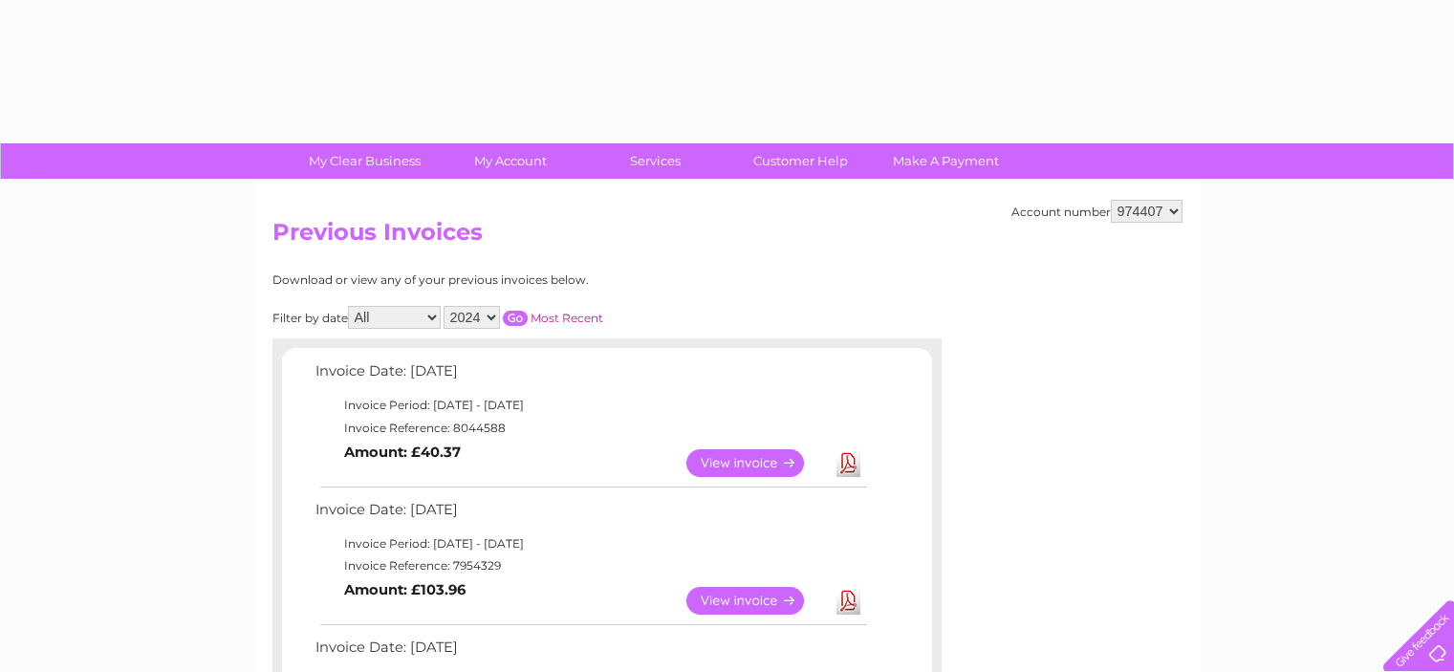
select select "2024"
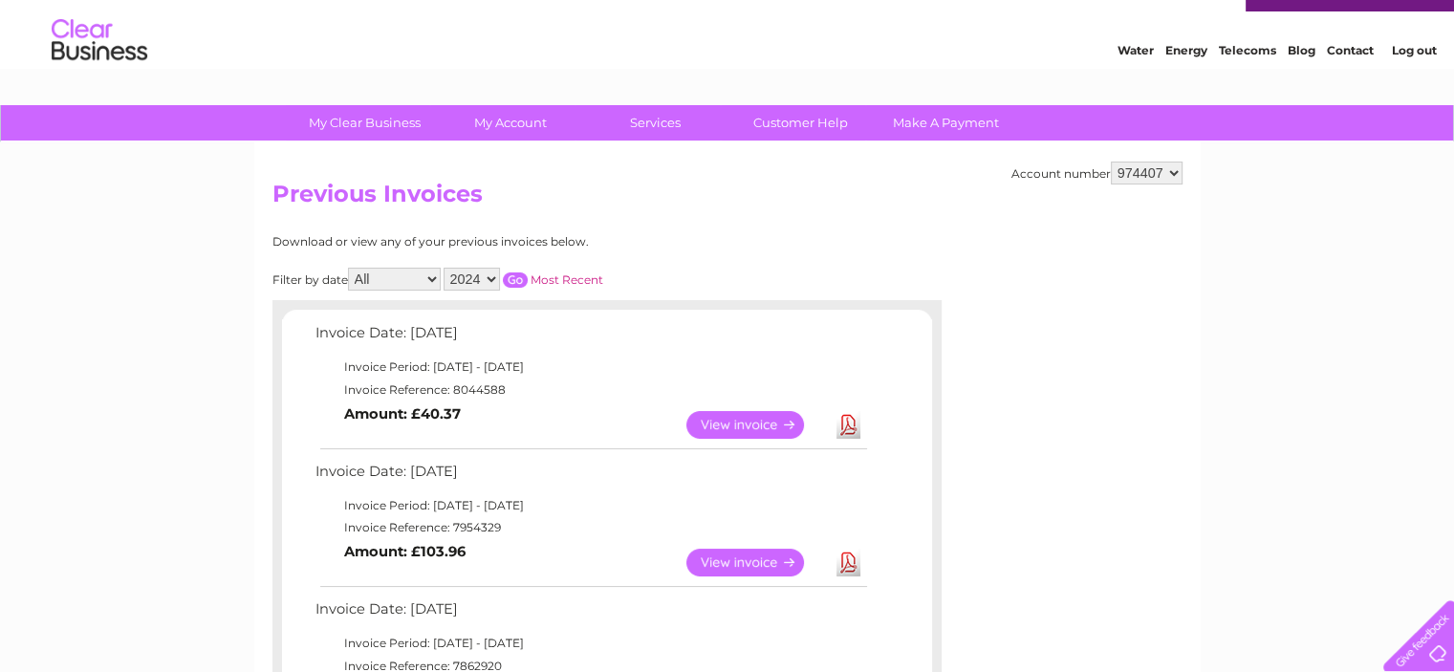
scroll to position [24, 0]
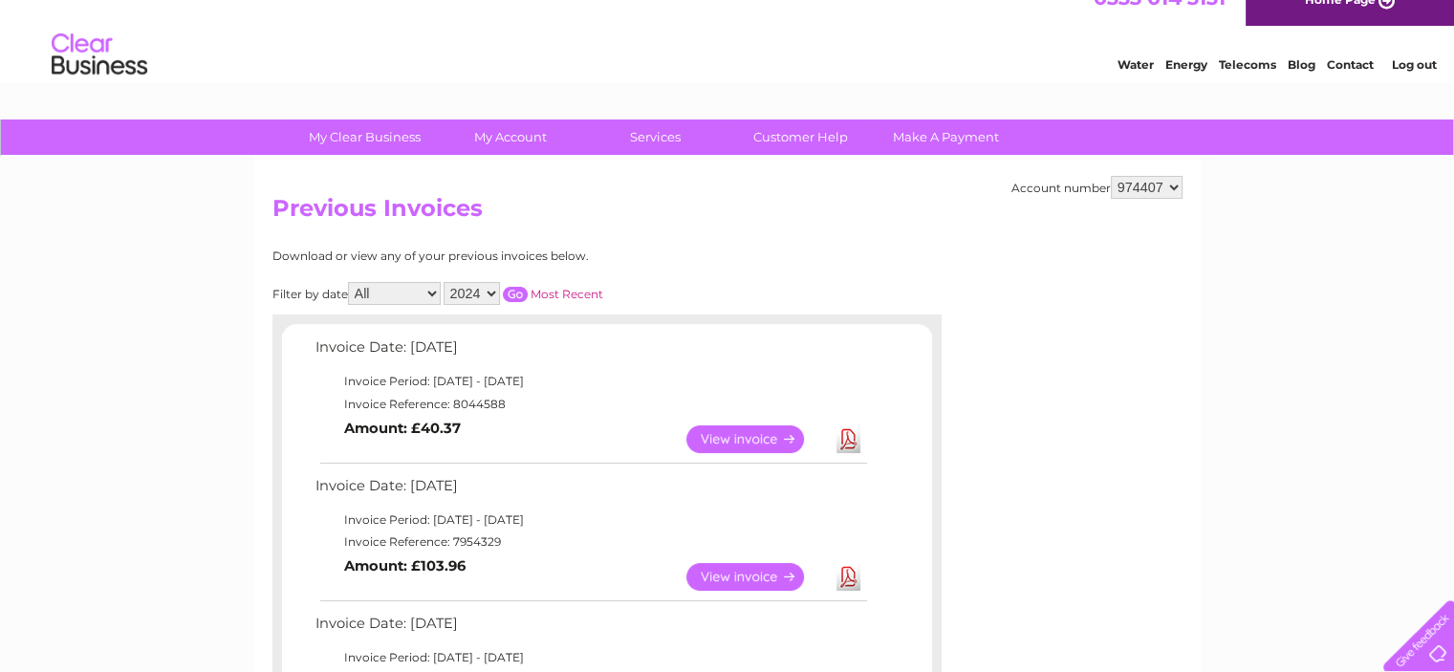
click at [515, 292] on input "button" at bounding box center [515, 294] width 25 height 15
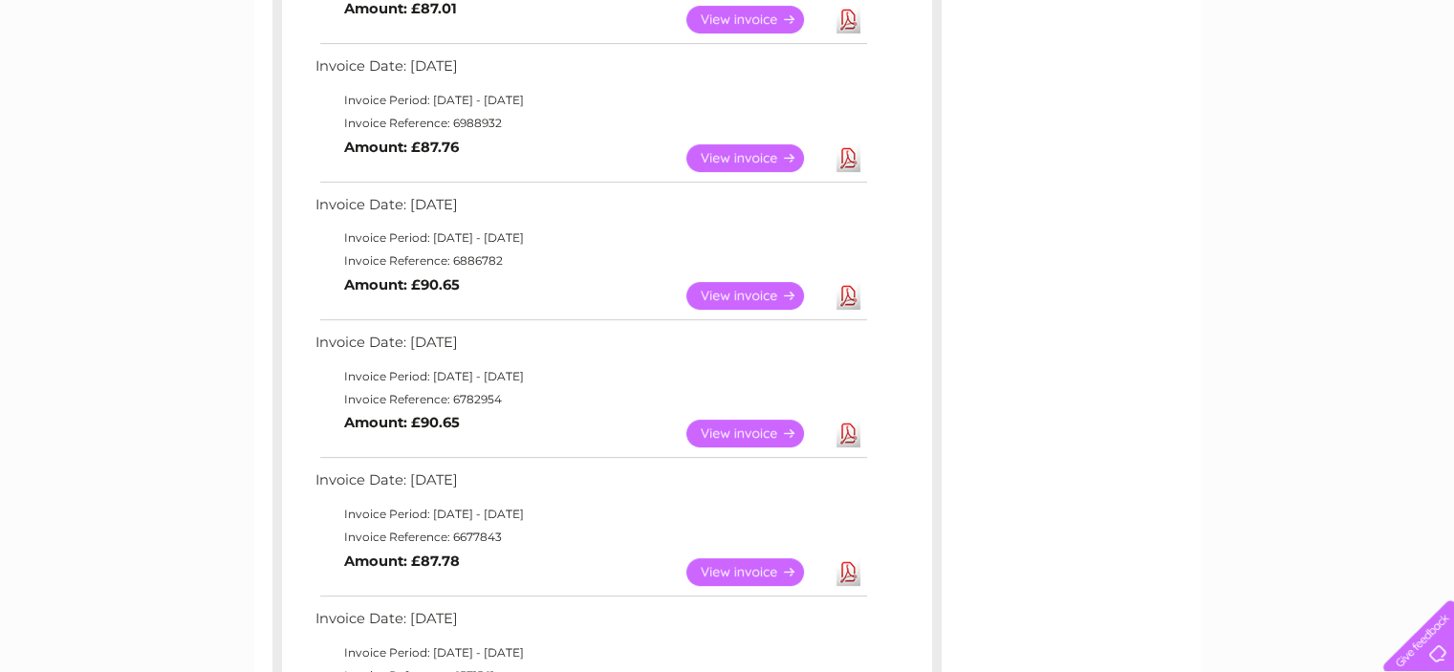
scroll to position [597, 0]
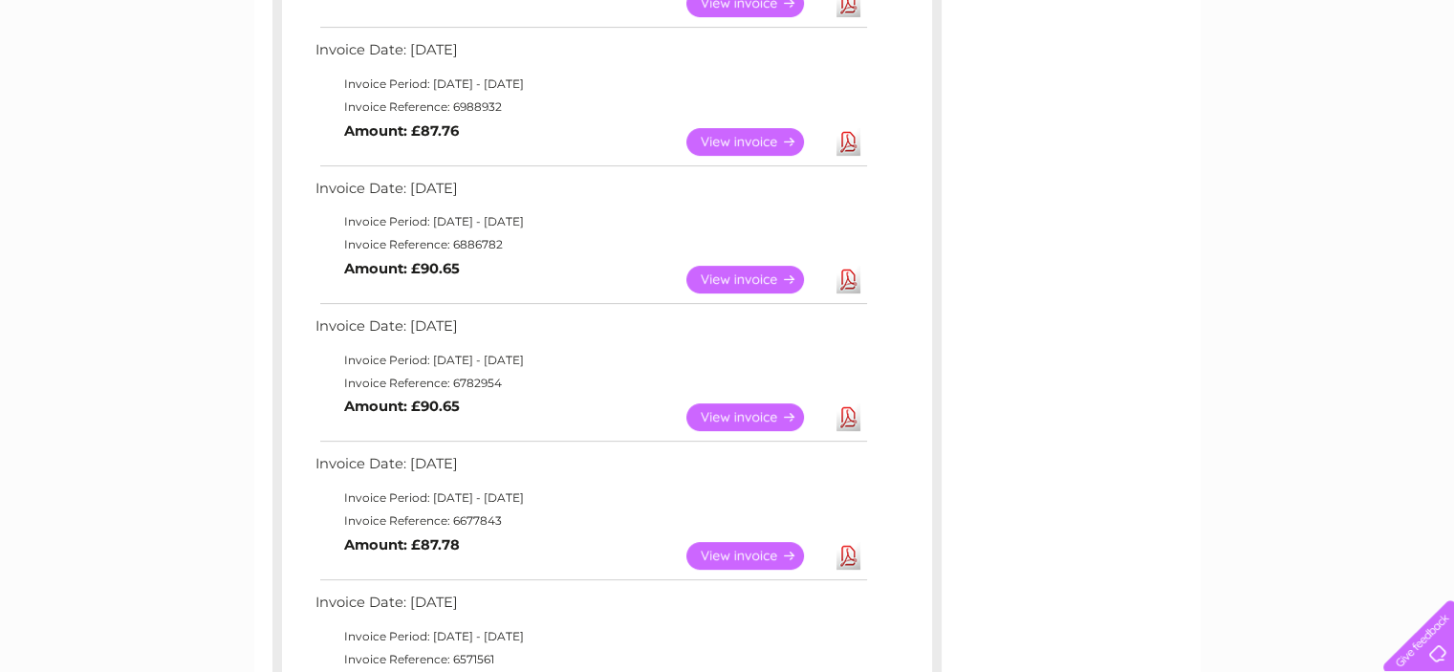
click at [726, 416] on link "View" at bounding box center [756, 417] width 140 height 28
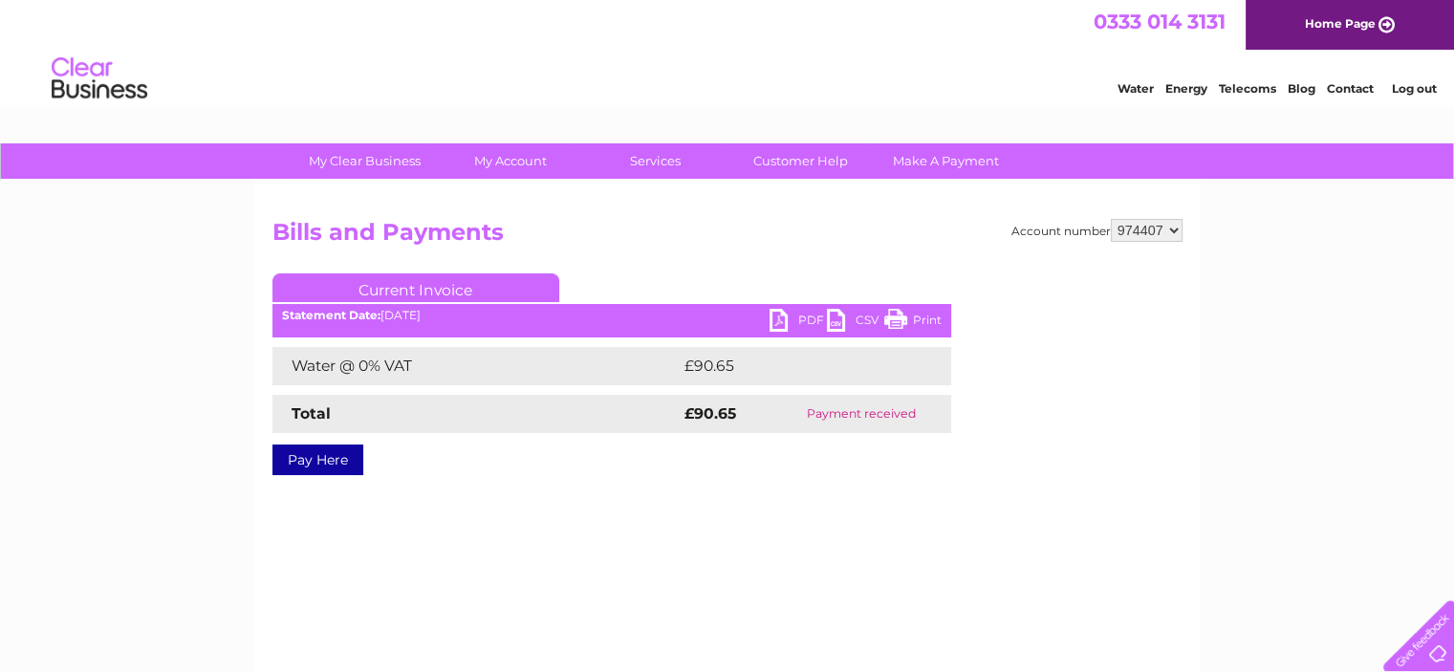
click at [807, 320] on link "PDF" at bounding box center [797, 323] width 57 height 28
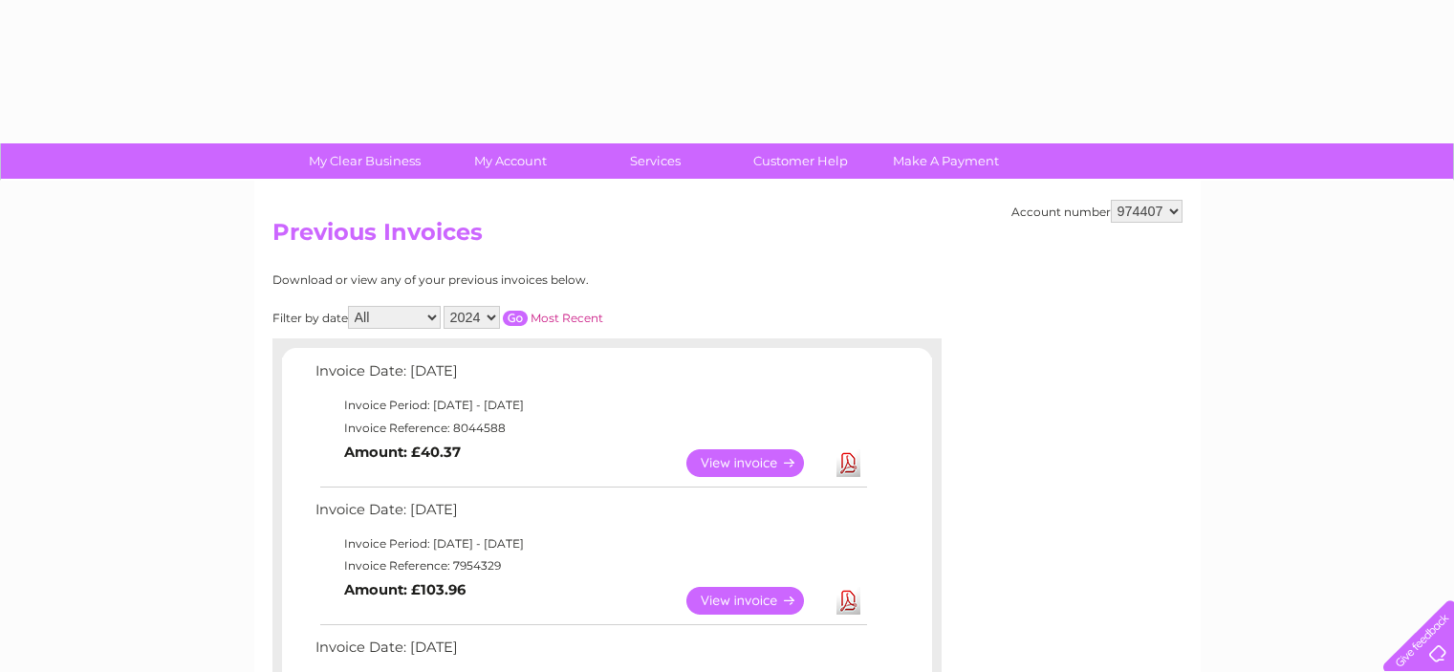
select select "2024"
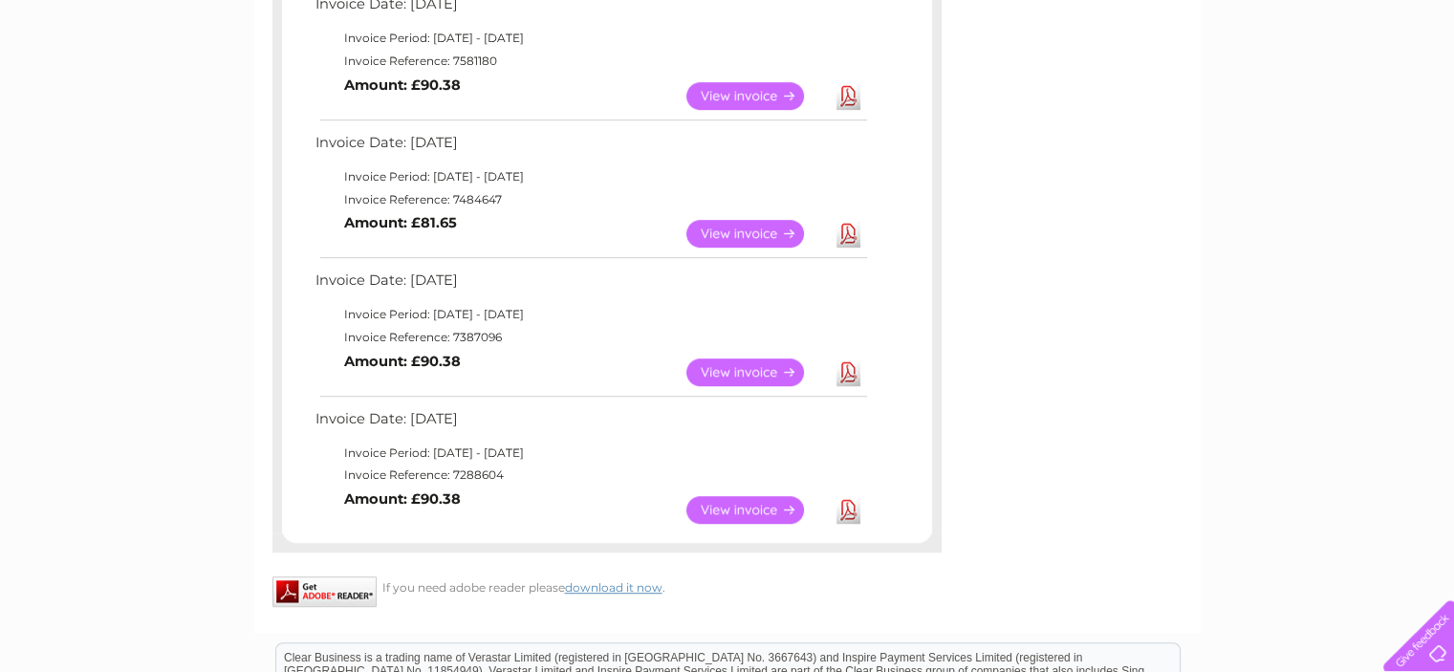
scroll to position [1075, 0]
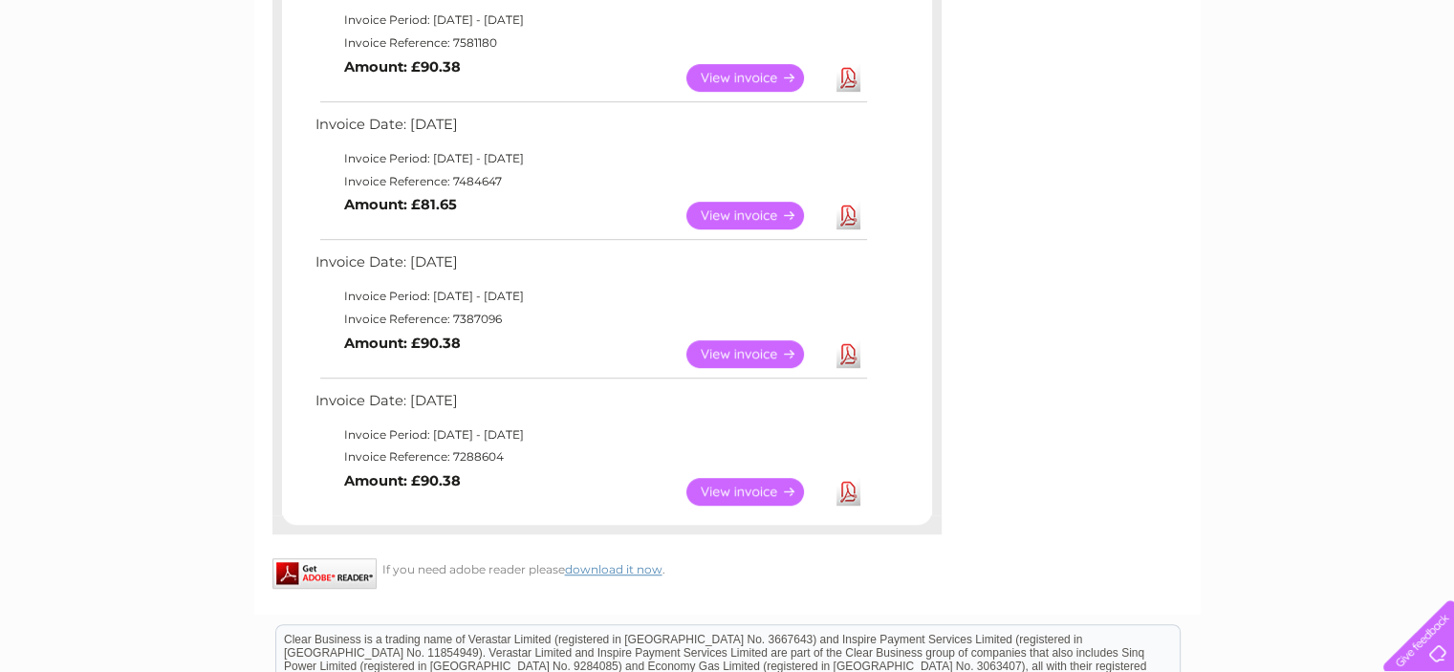
click at [730, 487] on link "View" at bounding box center [756, 492] width 140 height 28
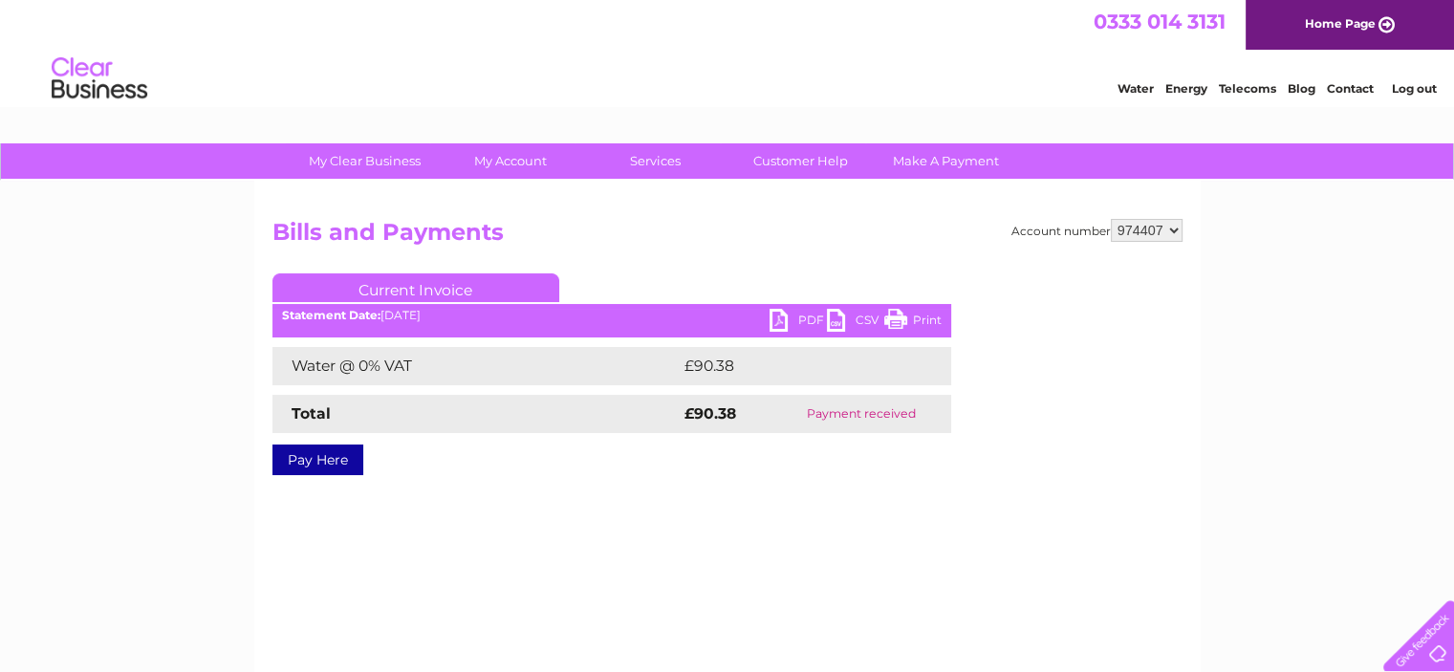
click at [807, 314] on link "PDF" at bounding box center [797, 323] width 57 height 28
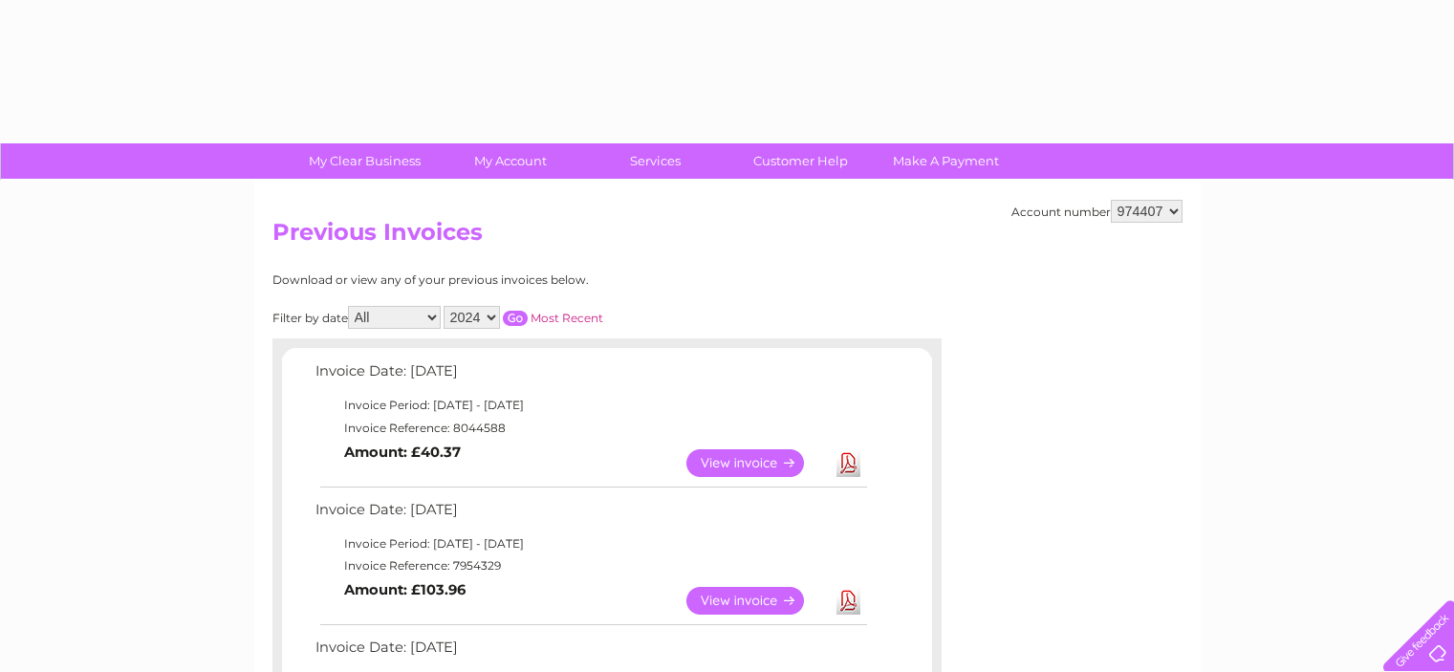
select select "2024"
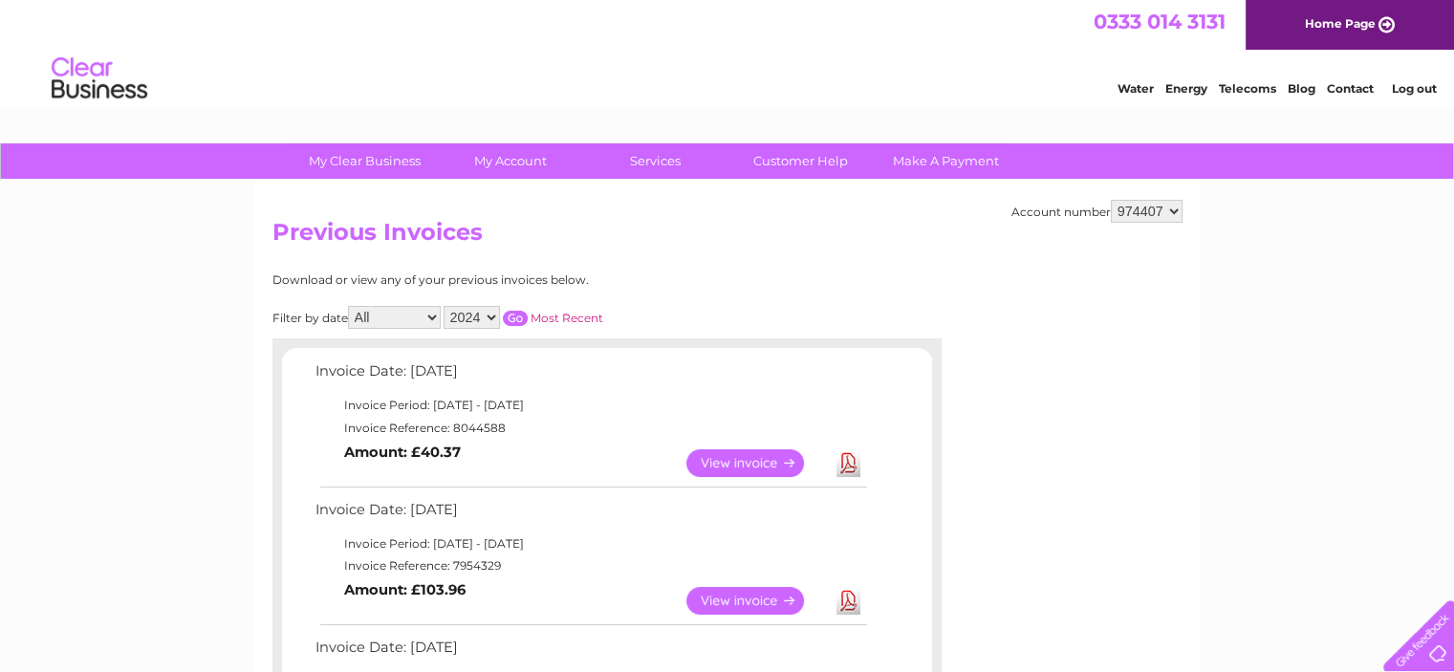
click at [514, 313] on input "button" at bounding box center [515, 318] width 25 height 15
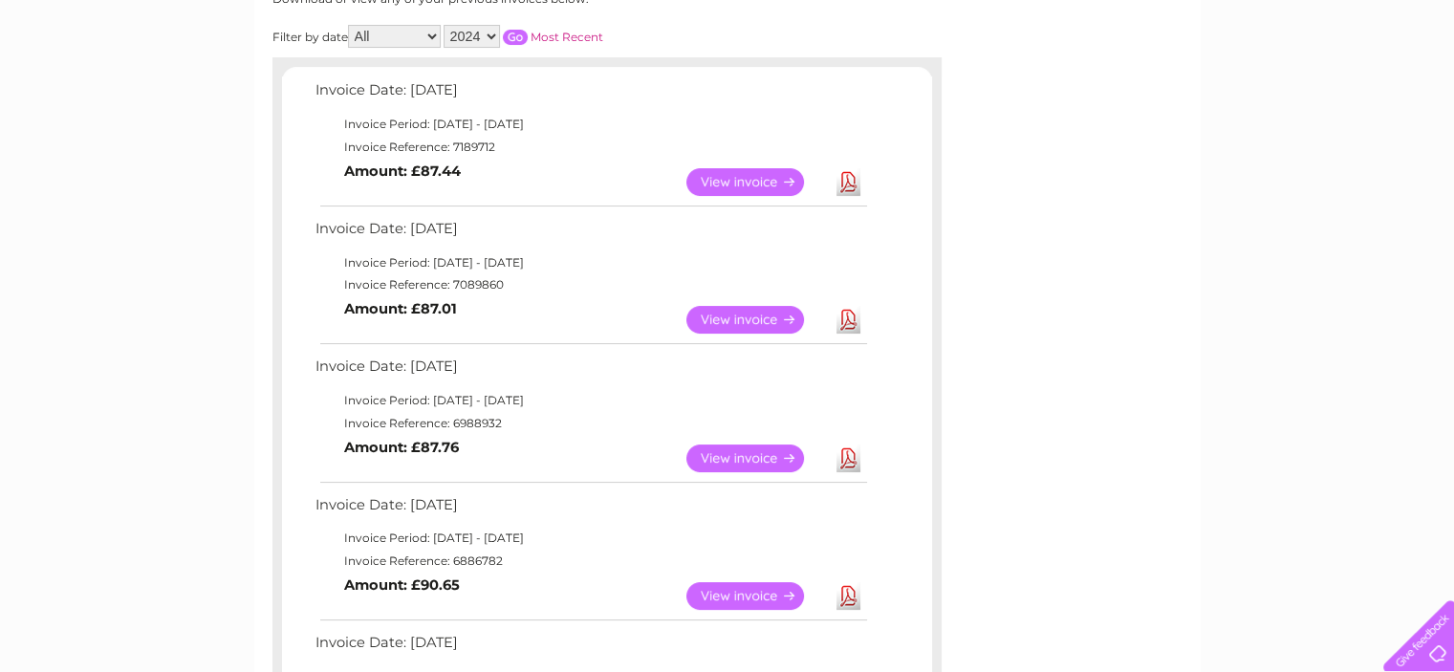
scroll to position [287, 0]
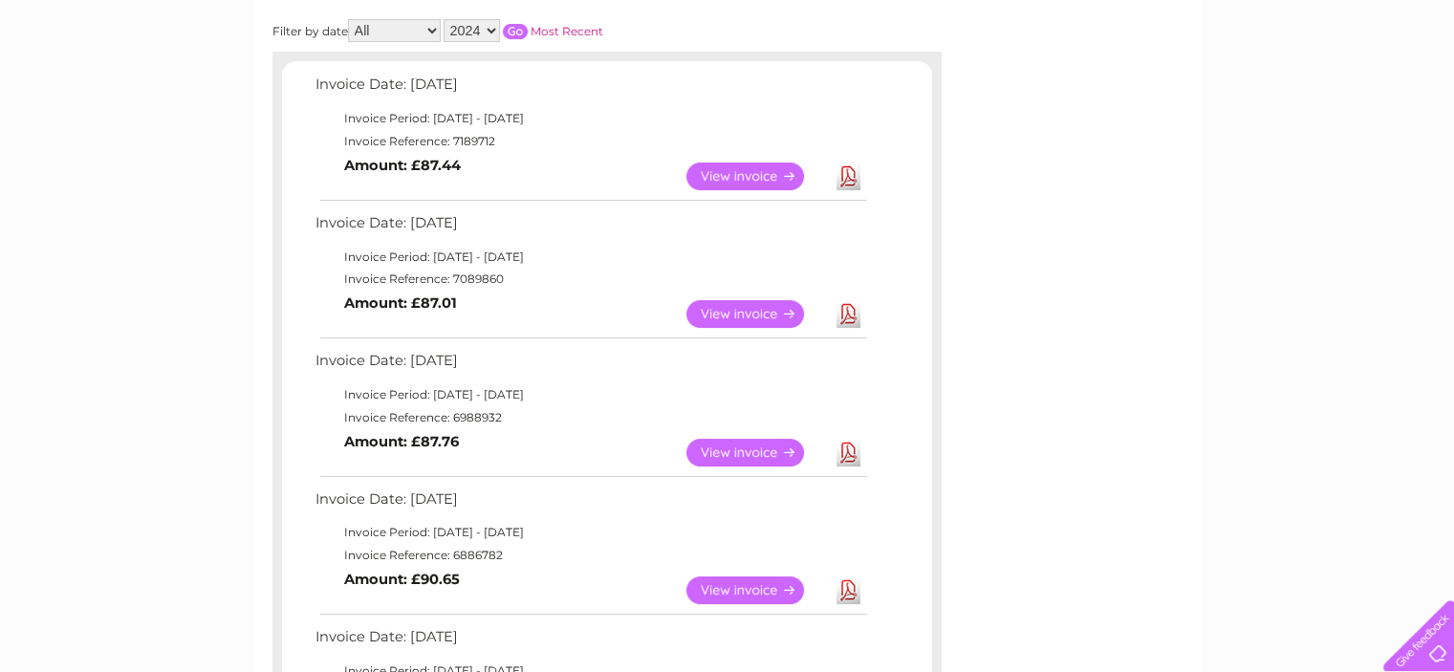
click at [734, 583] on link "View" at bounding box center [756, 590] width 140 height 28
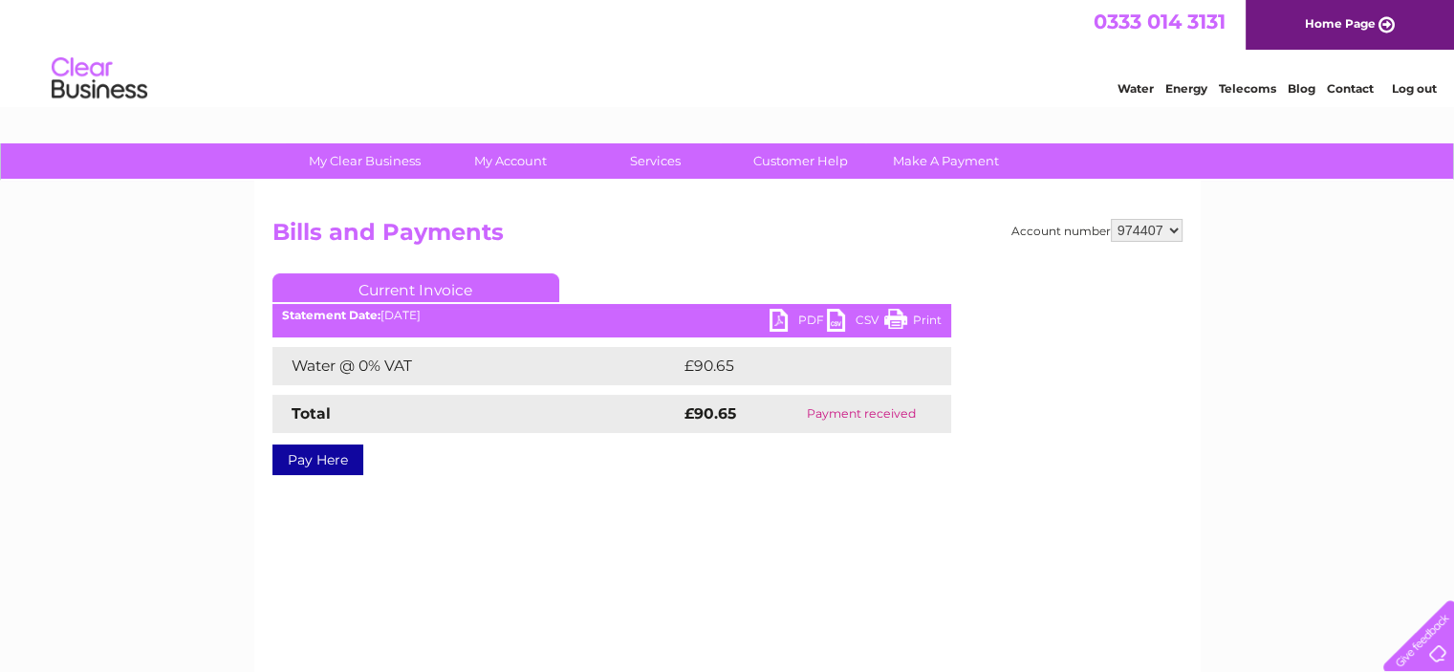
click at [779, 324] on link "PDF" at bounding box center [797, 323] width 57 height 28
click at [1409, 86] on link "Log out" at bounding box center [1413, 88] width 45 height 14
